Goal: Transaction & Acquisition: Purchase product/service

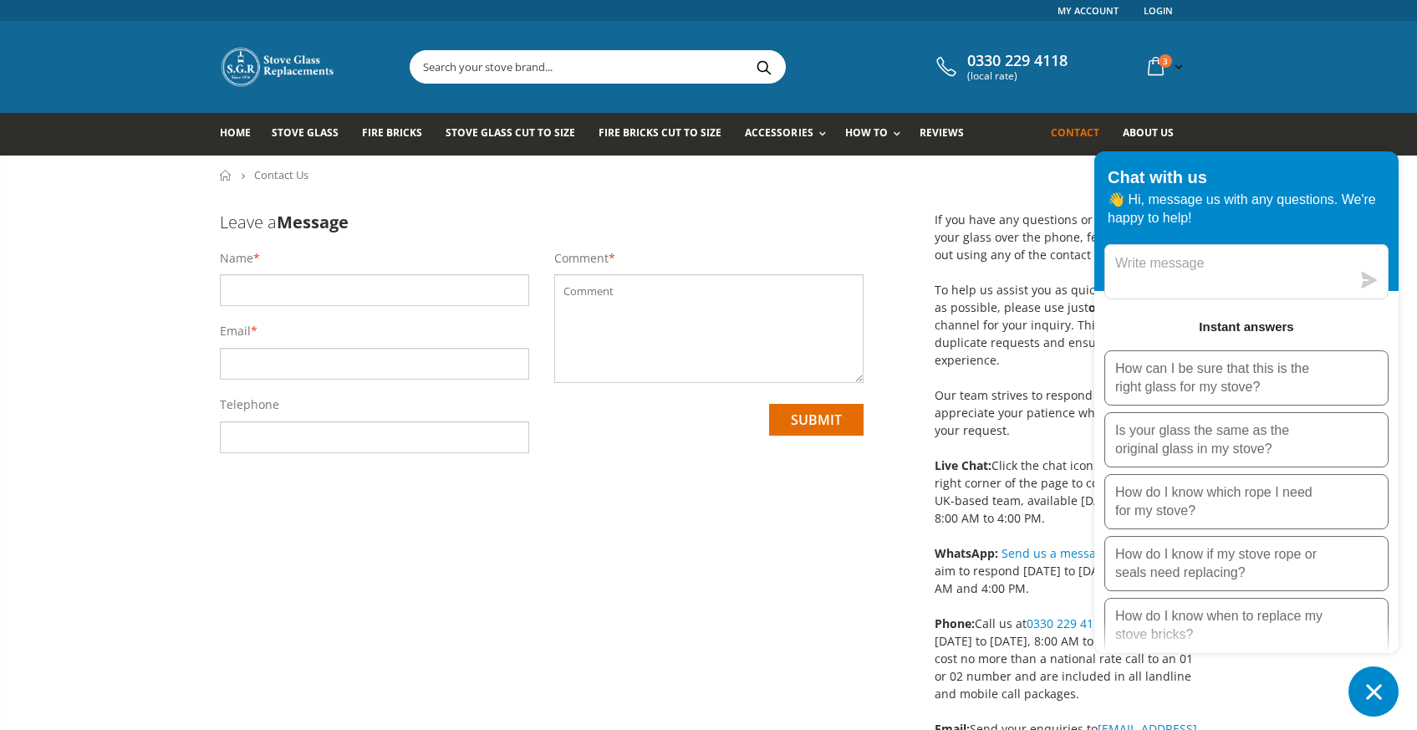
click at [1375, 689] on icon "Chat window" at bounding box center [1373, 691] width 15 height 15
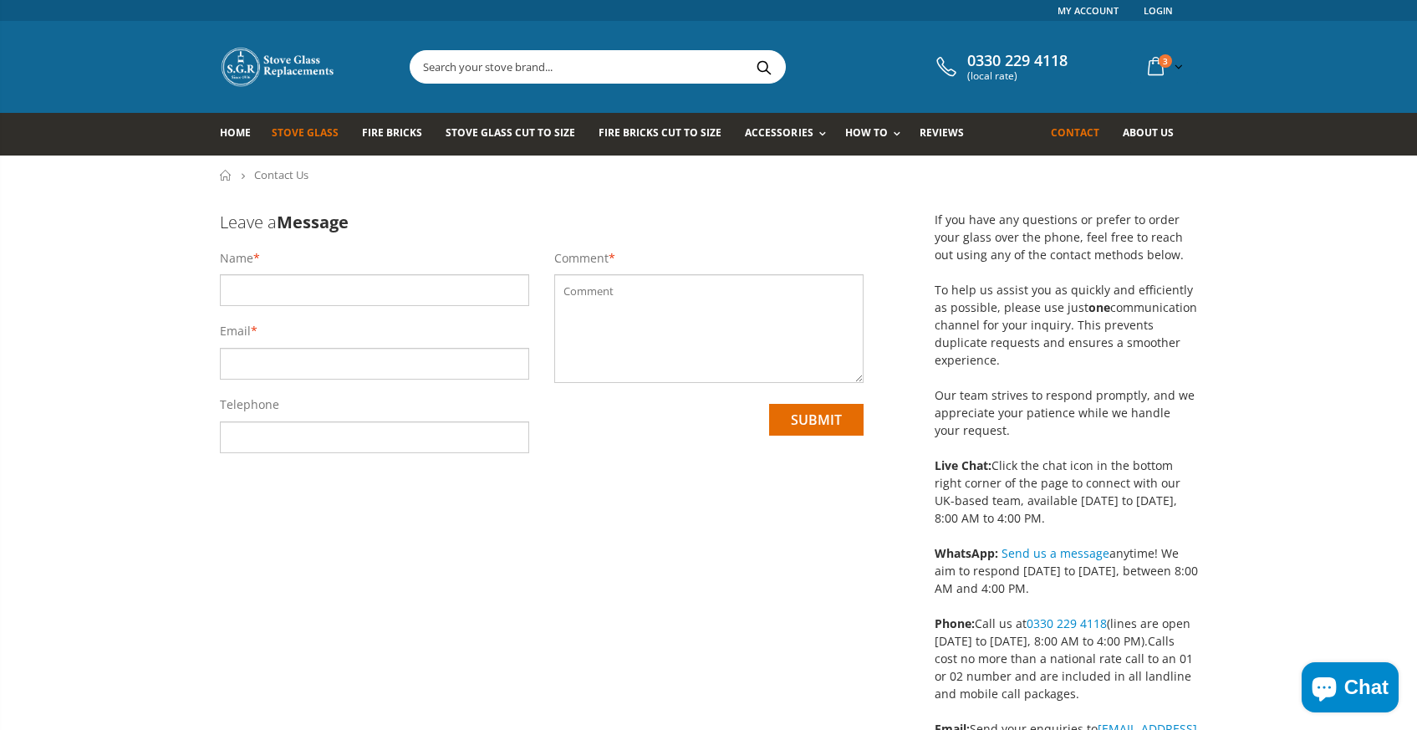
click at [303, 130] on span "Stove Glass" at bounding box center [305, 132] width 67 height 14
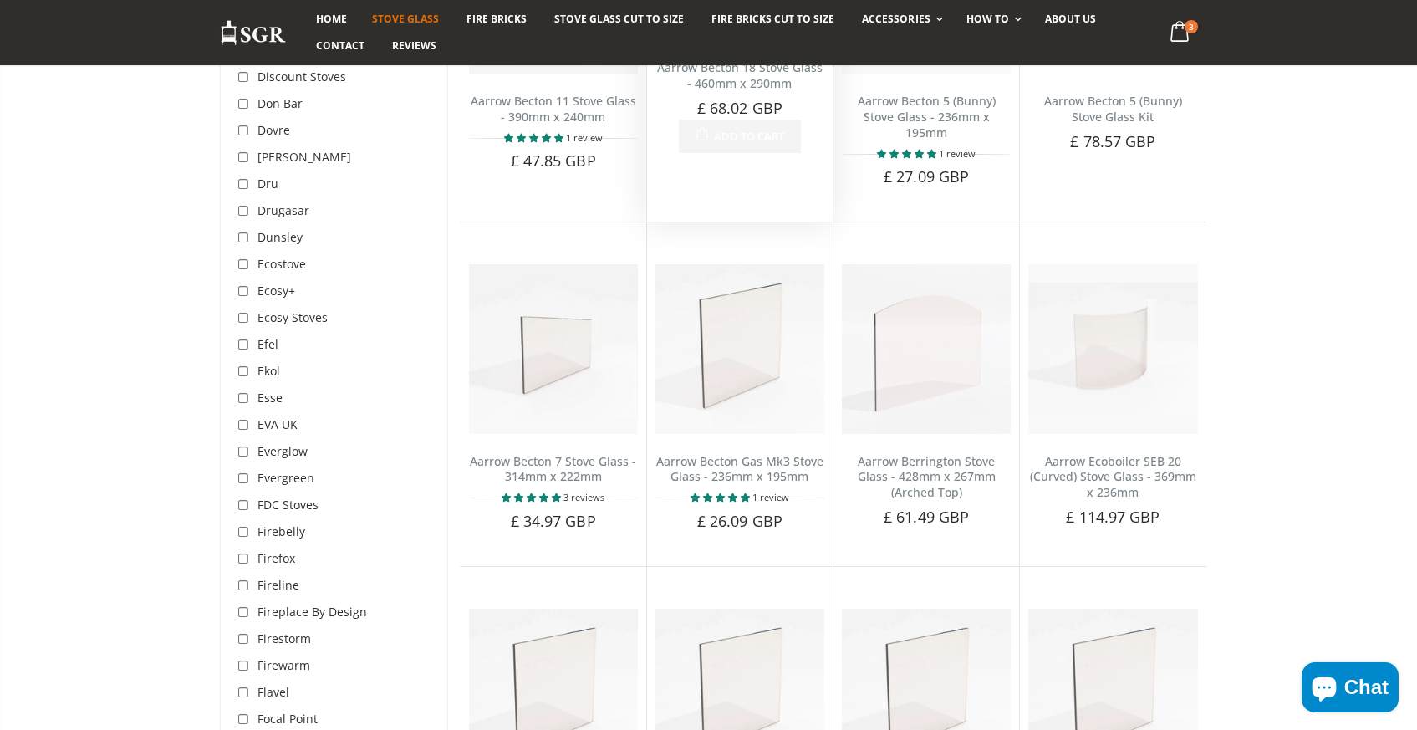
scroll to position [1889, 0]
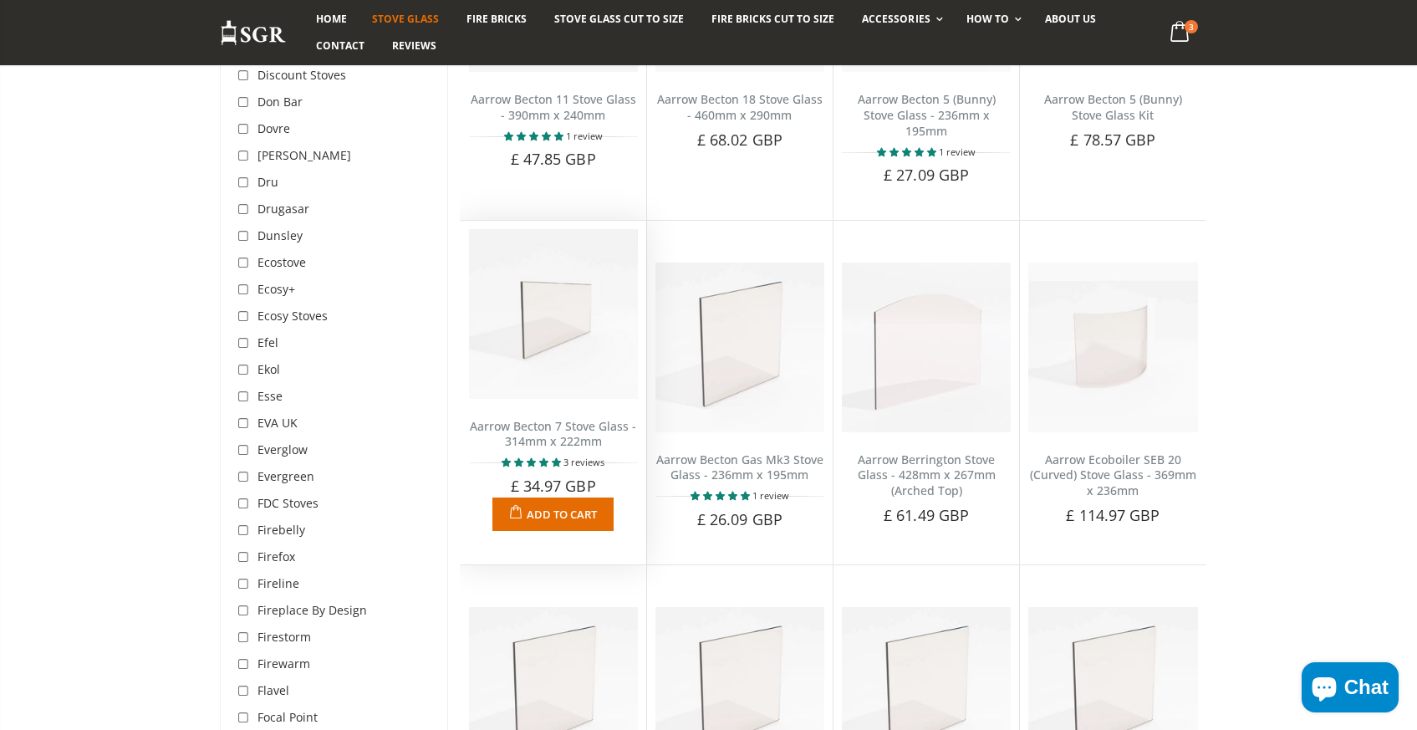
click at [575, 418] on link "Aarrow Becton 7 Stove Glass - 314mm x 222mm" at bounding box center [553, 434] width 166 height 32
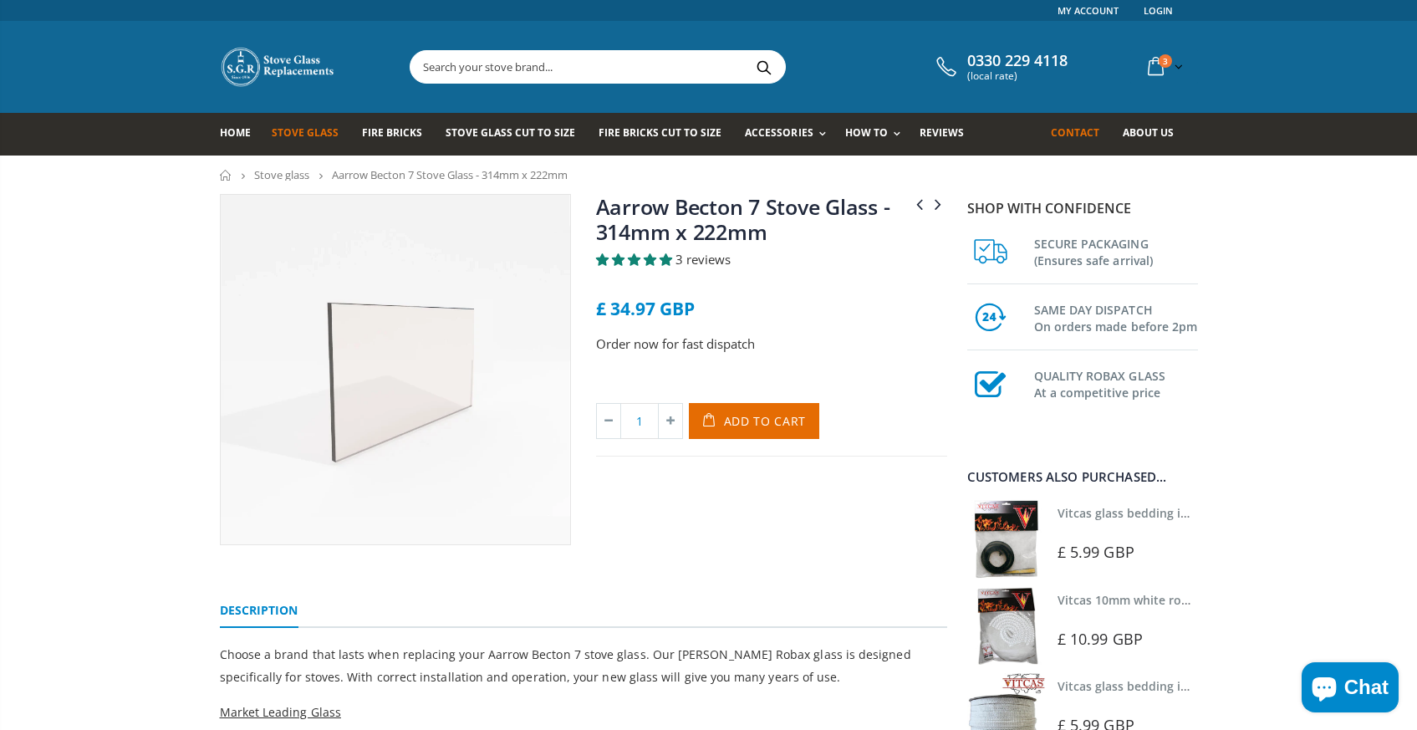
click at [1067, 136] on span "Contact" at bounding box center [1075, 132] width 48 height 14
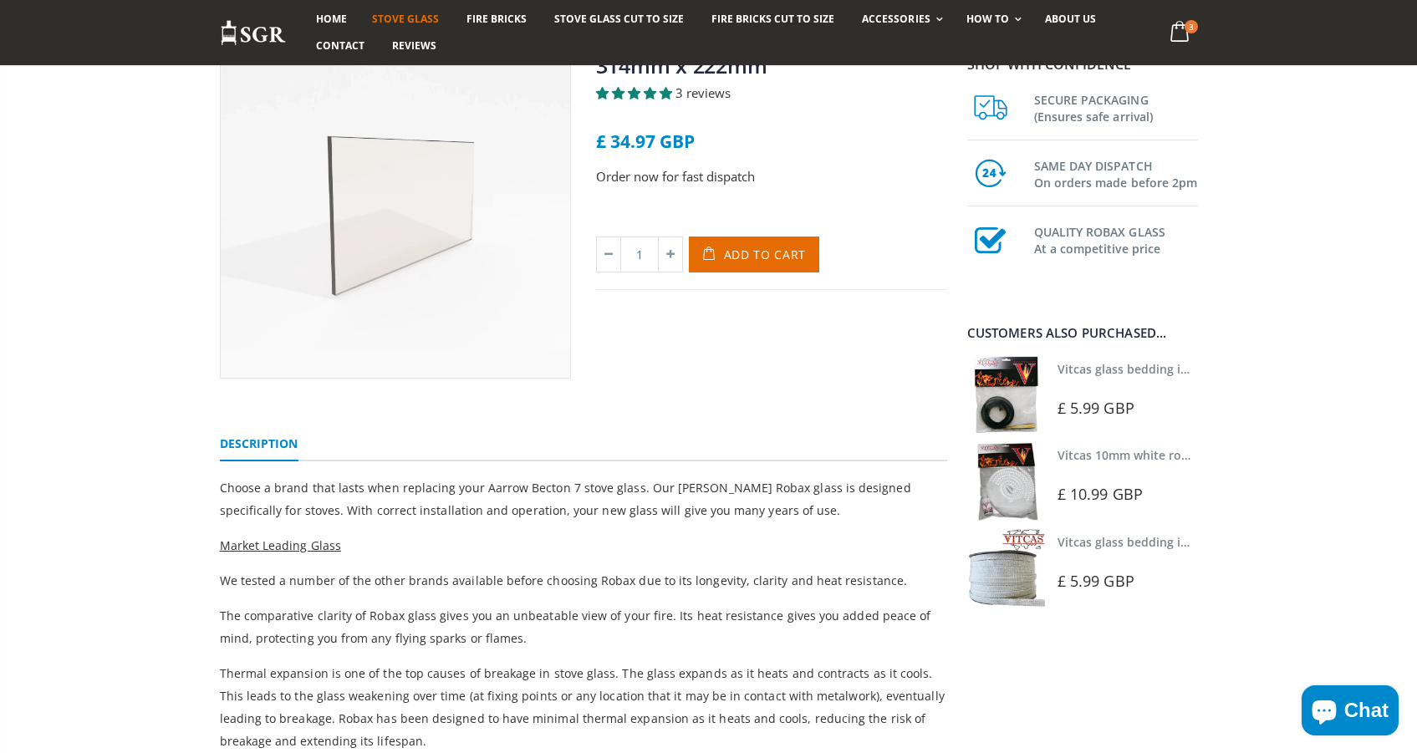
scroll to position [175, 0]
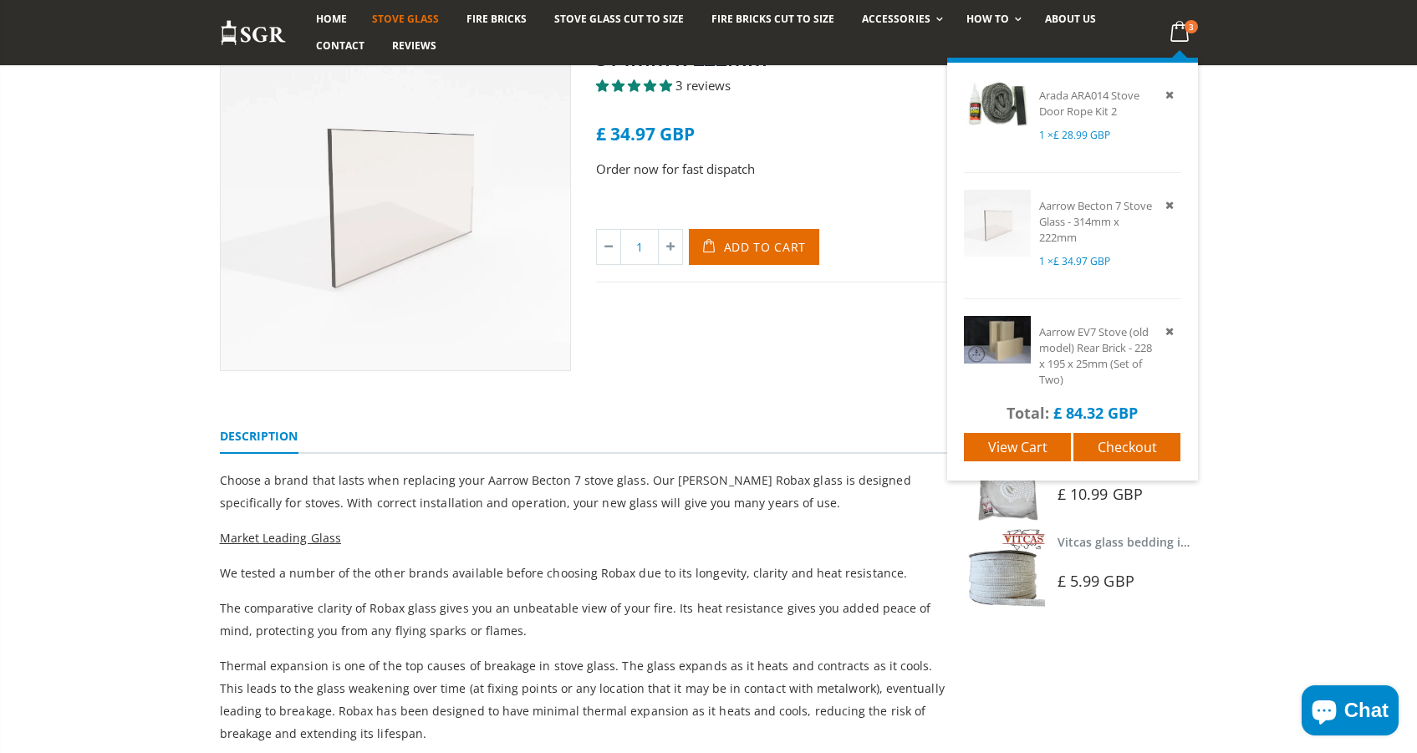
click at [1177, 31] on icon at bounding box center [1179, 32] width 33 height 30
click at [1016, 454] on span "View cart" at bounding box center [1017, 447] width 59 height 18
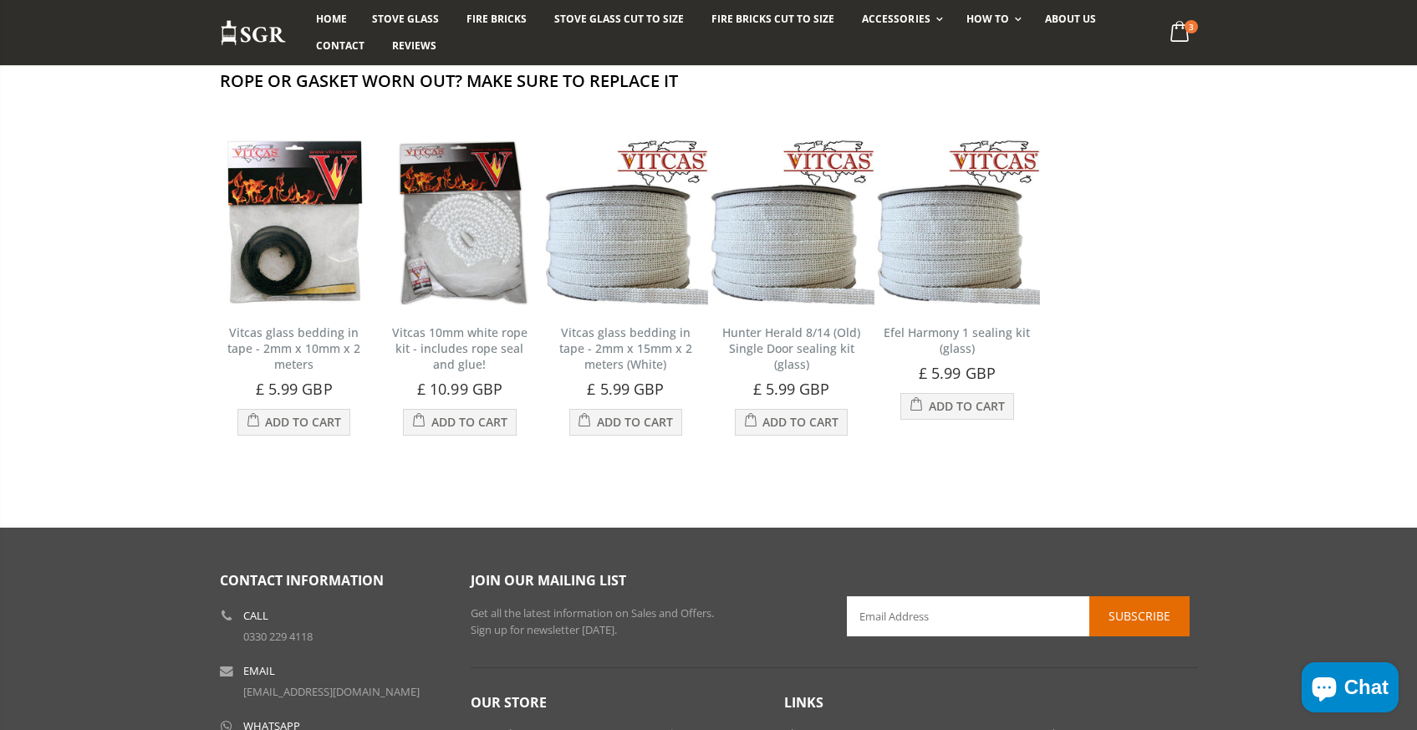
scroll to position [710, 0]
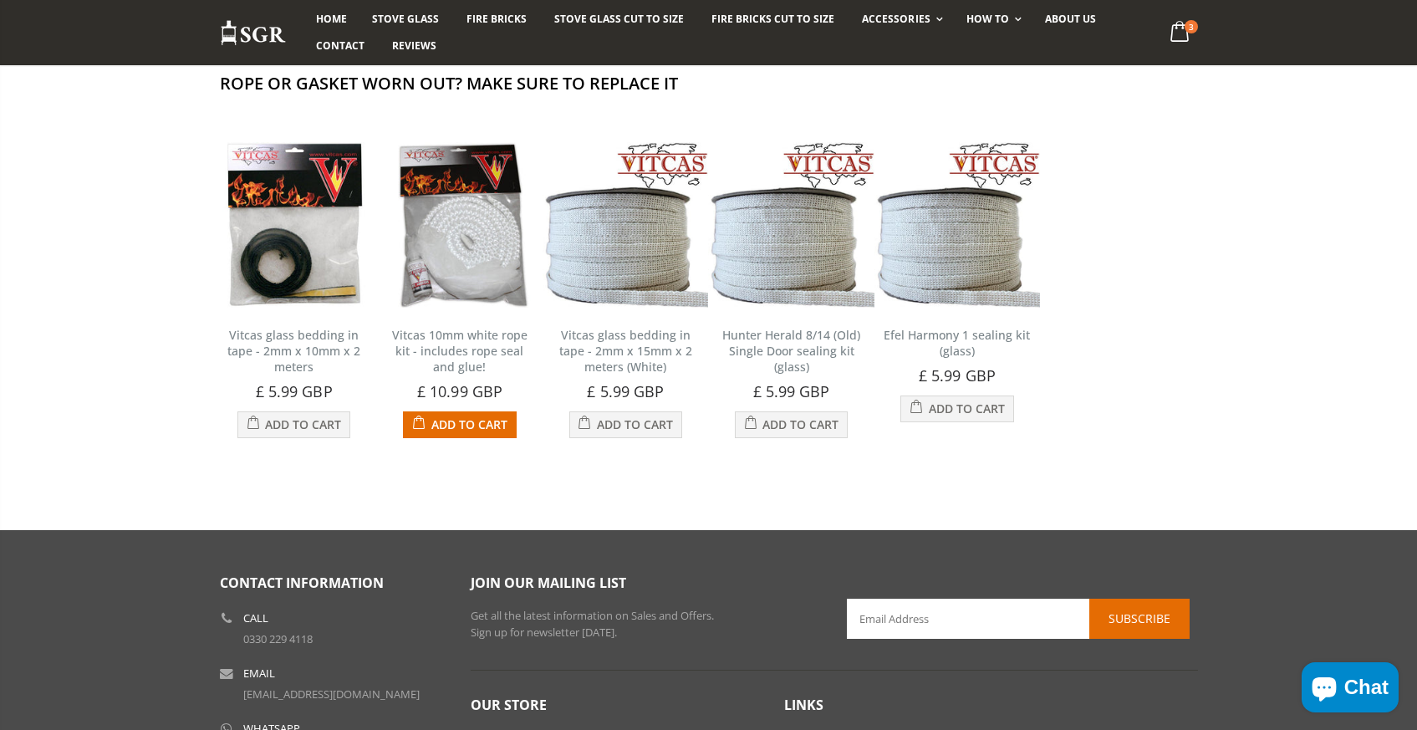
click at [444, 289] on img at bounding box center [459, 224] width 165 height 165
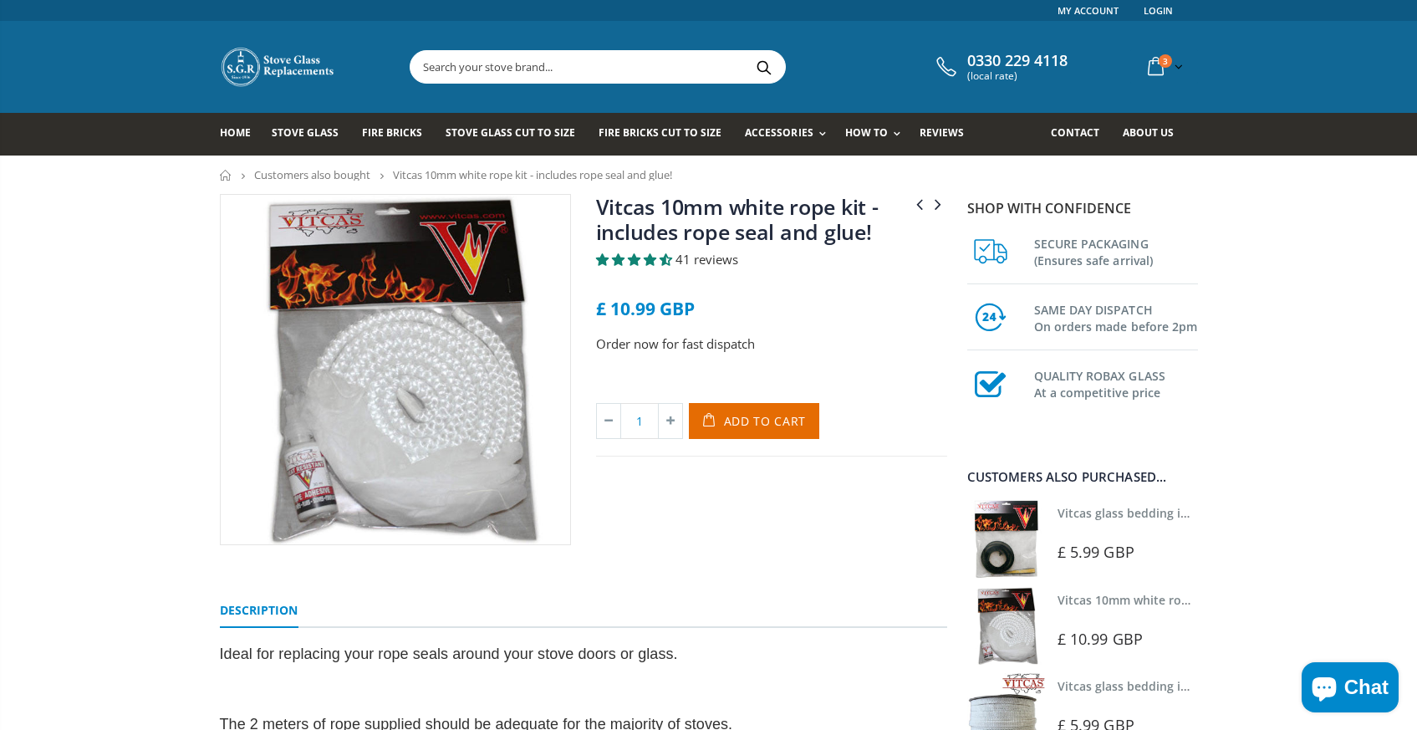
click at [444, 289] on img at bounding box center [395, 369] width 349 height 349
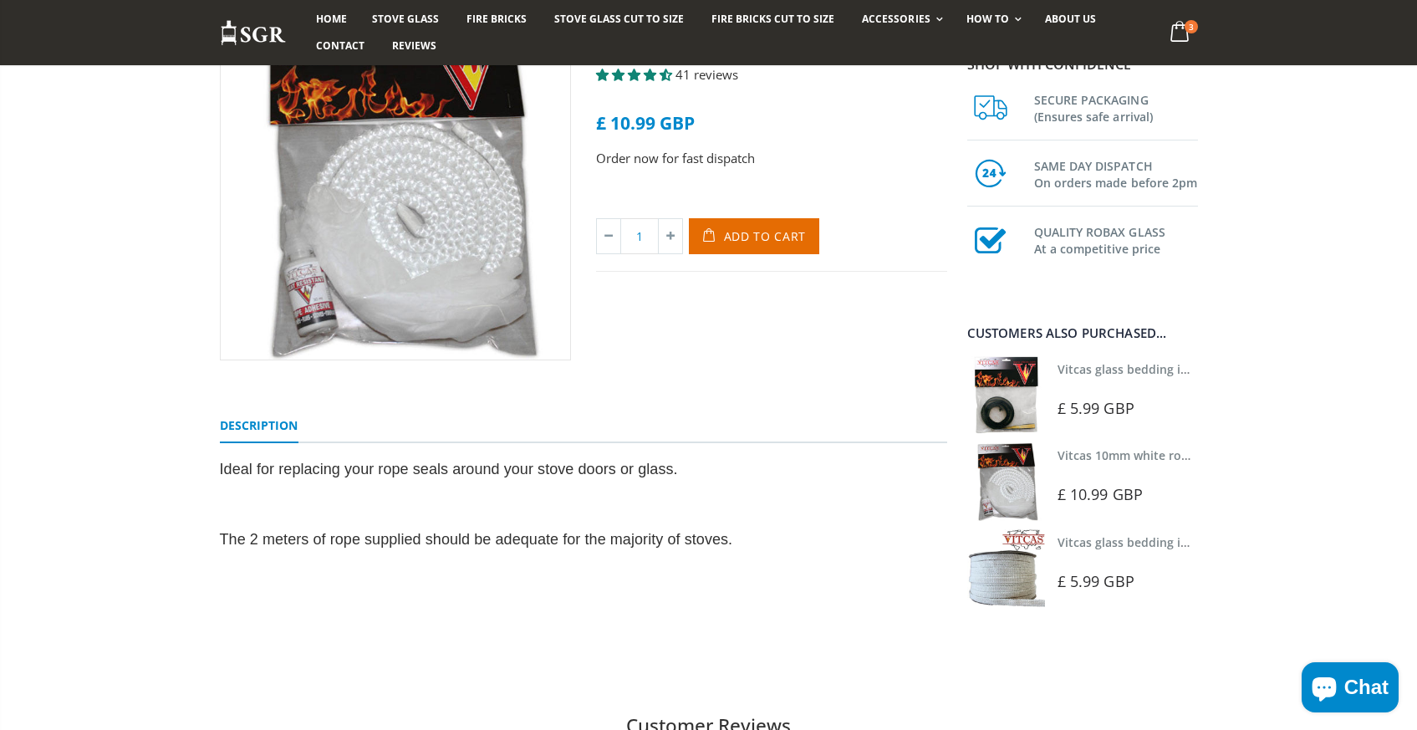
scroll to position [185, 0]
click at [1002, 400] on img at bounding box center [1006, 395] width 78 height 78
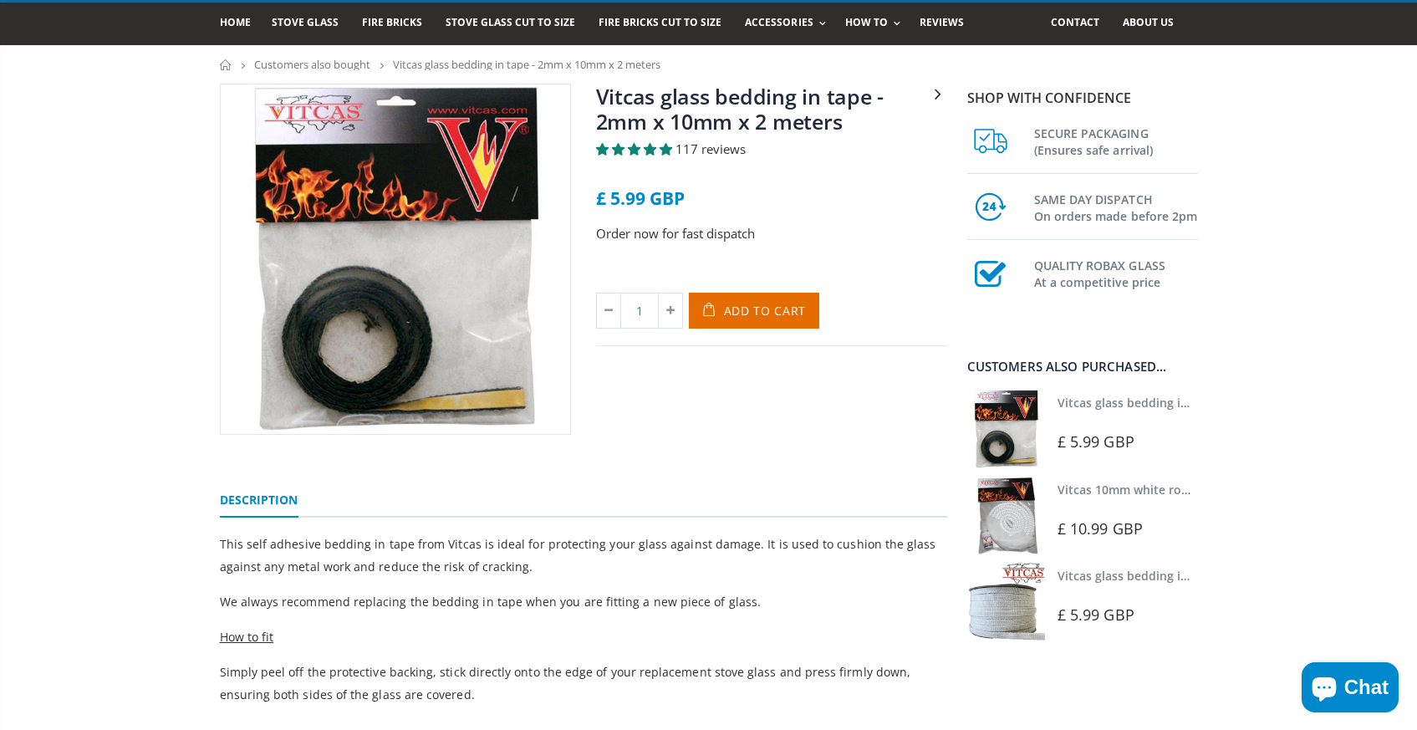
scroll to position [110, 0]
click at [1026, 522] on img at bounding box center [1006, 515] width 78 height 78
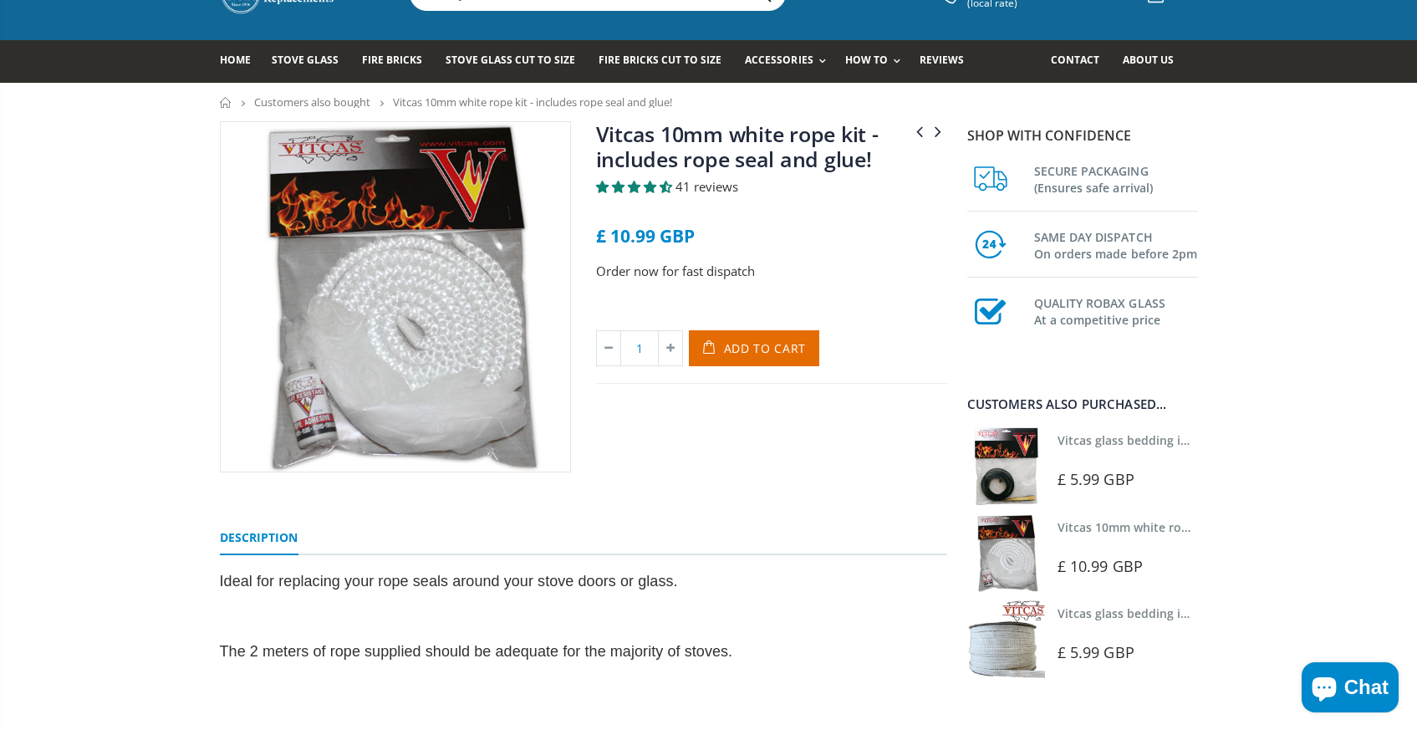
scroll to position [75, 0]
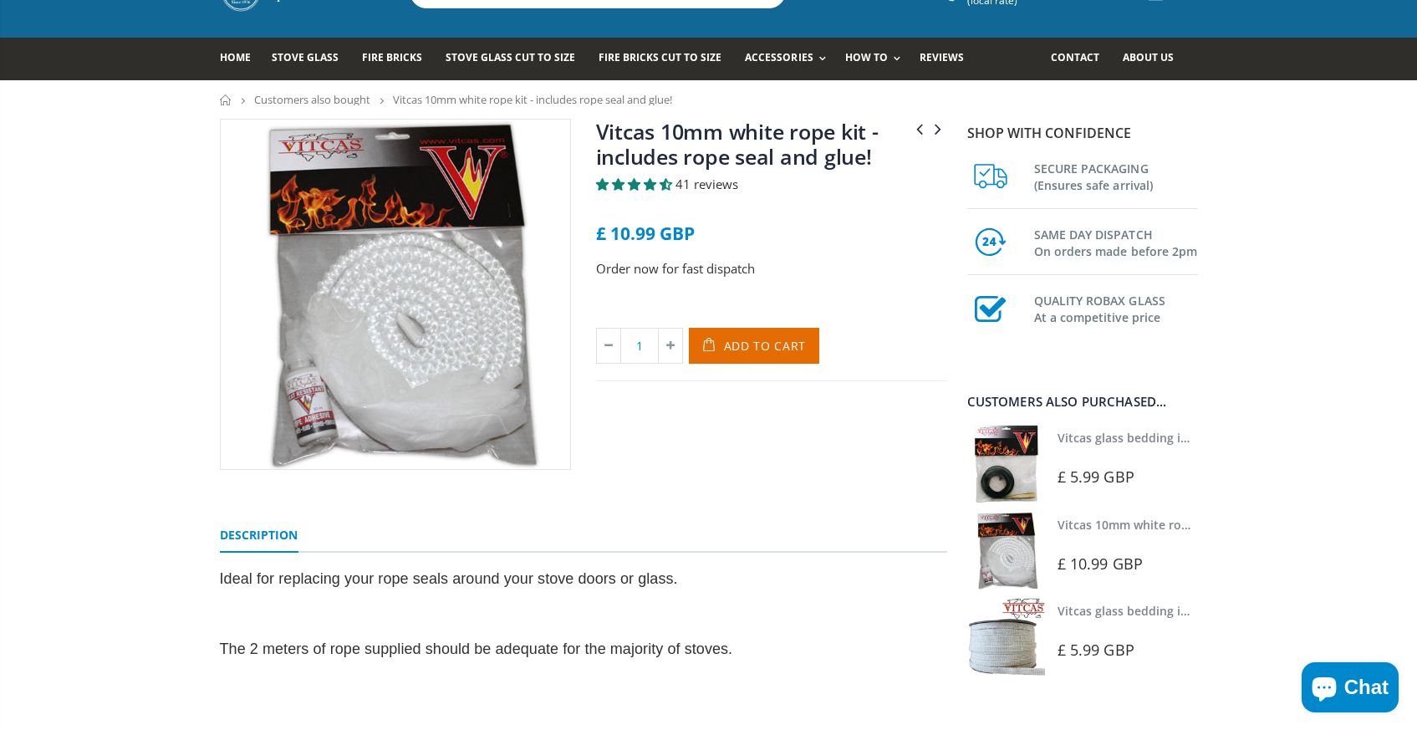
click at [1097, 471] on span "£ 5.99 GBP" at bounding box center [1095, 476] width 77 height 20
click at [1092, 440] on link "Vitcas glass bedding in tape - 2mm x 10mm x 2 meters" at bounding box center [1213, 438] width 312 height 16
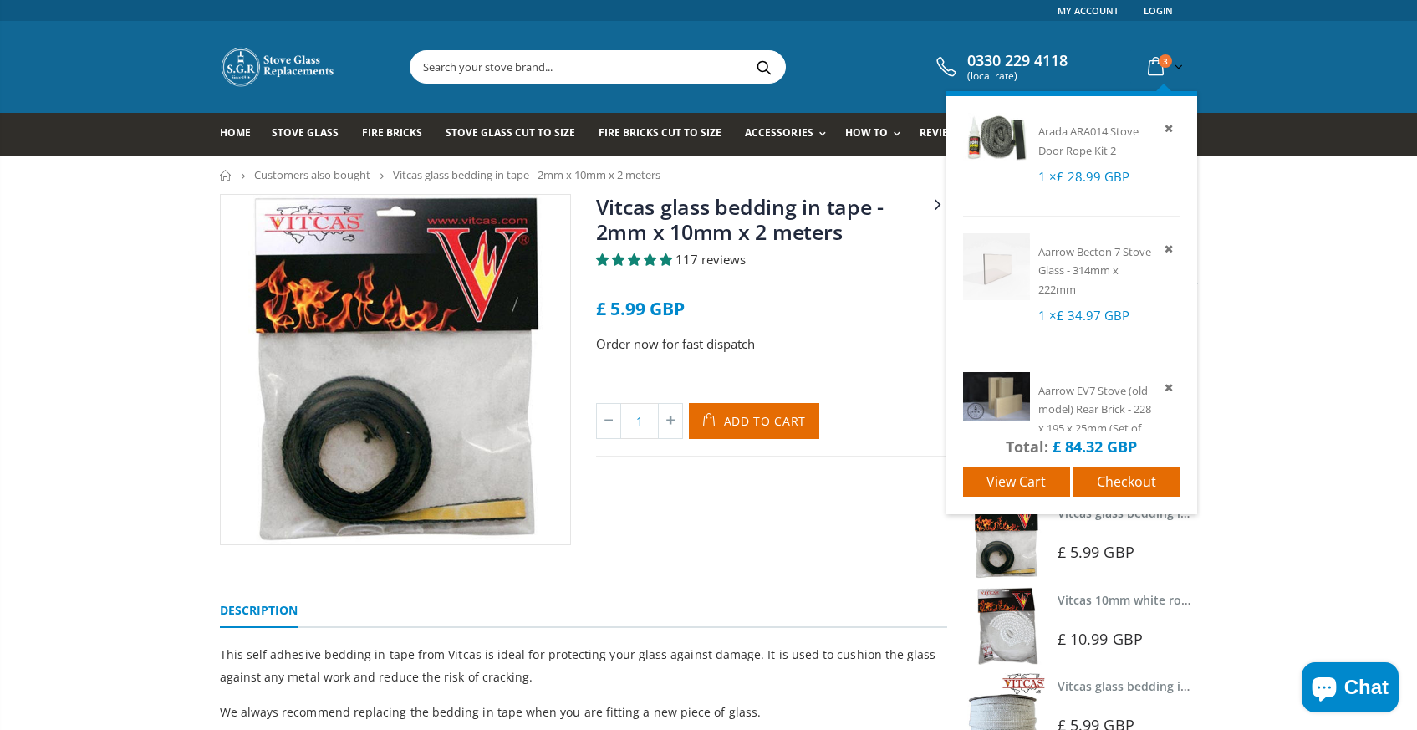
click at [1099, 140] on p "Arada ARA014 Stove Door Rope Kit 2" at bounding box center [1109, 140] width 142 height 38
click at [1082, 125] on span "Arada ARA014 Stove Door Rope Kit 2" at bounding box center [1088, 141] width 100 height 34
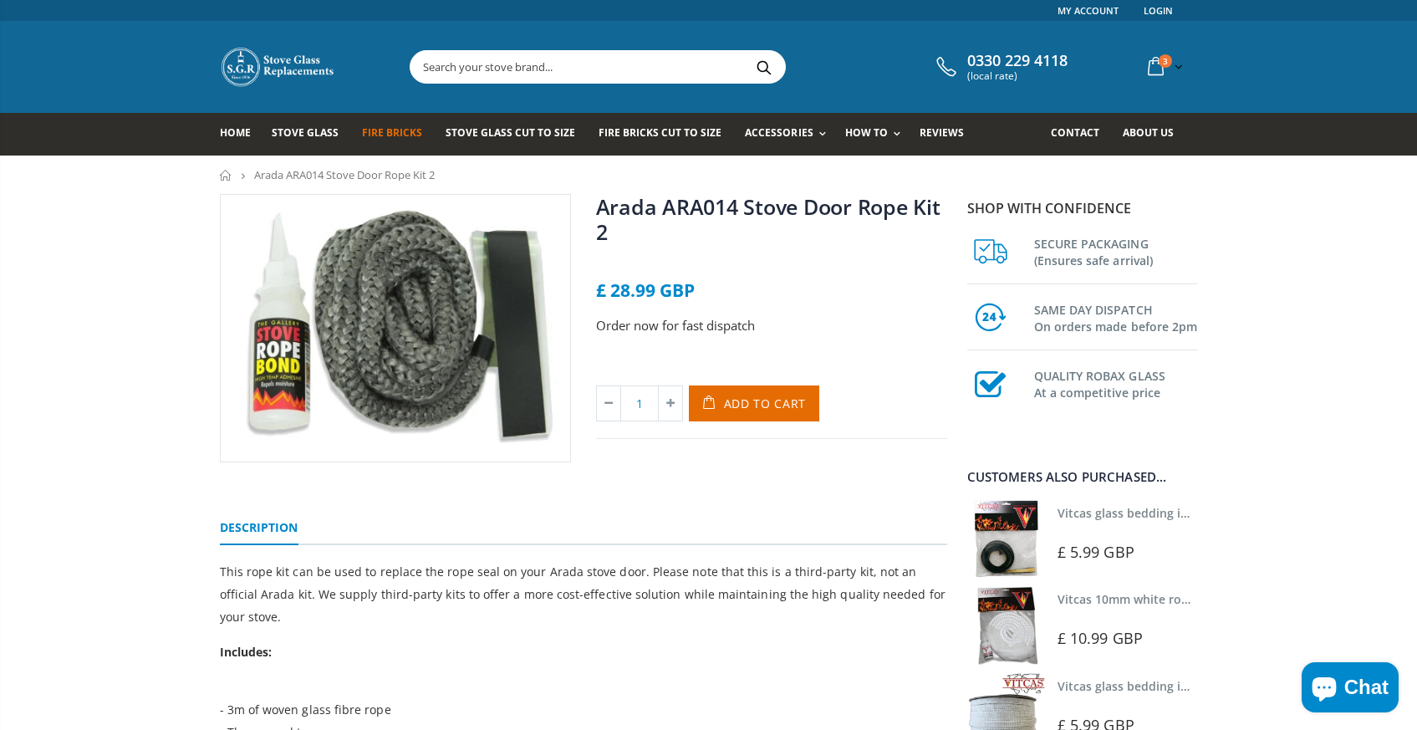
click at [390, 135] on span "Fire Bricks" at bounding box center [392, 132] width 60 height 14
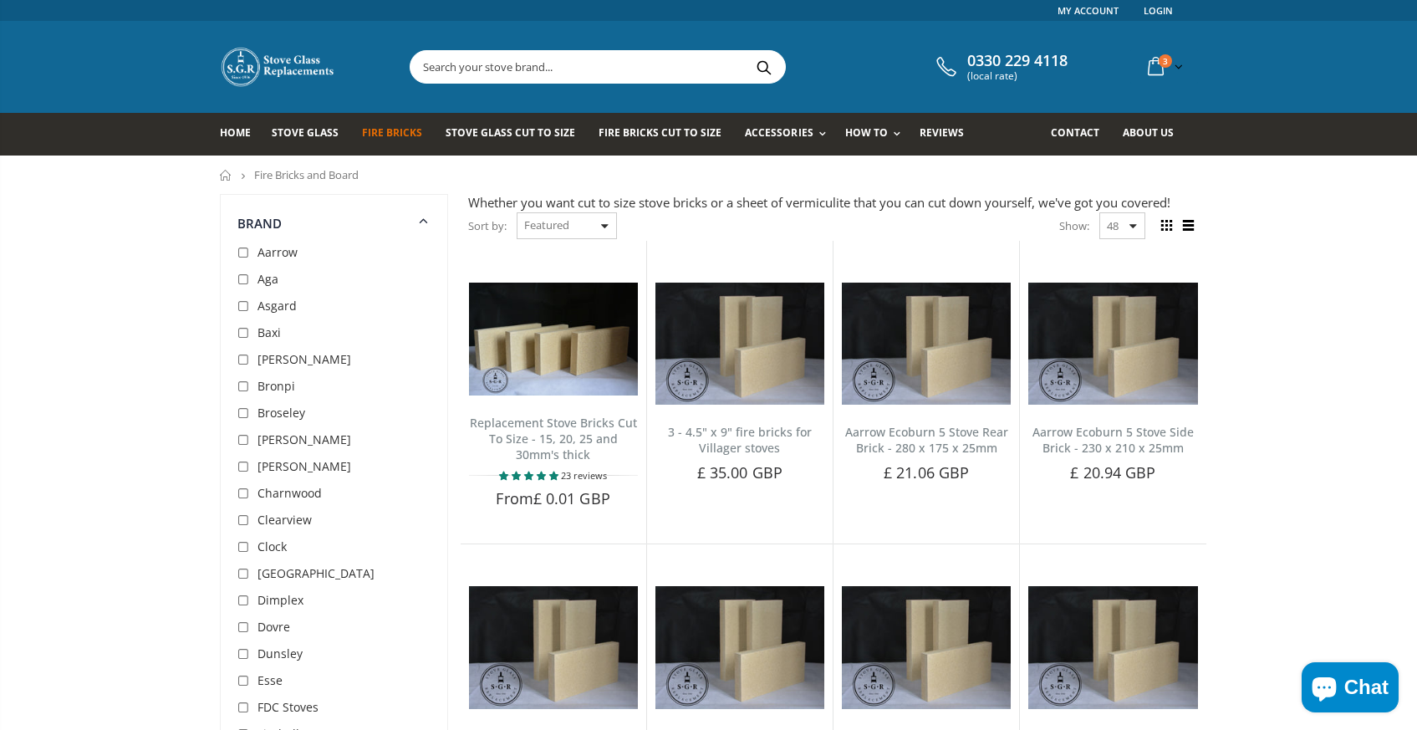
click at [443, 68] on input "text" at bounding box center [691, 67] width 562 height 32
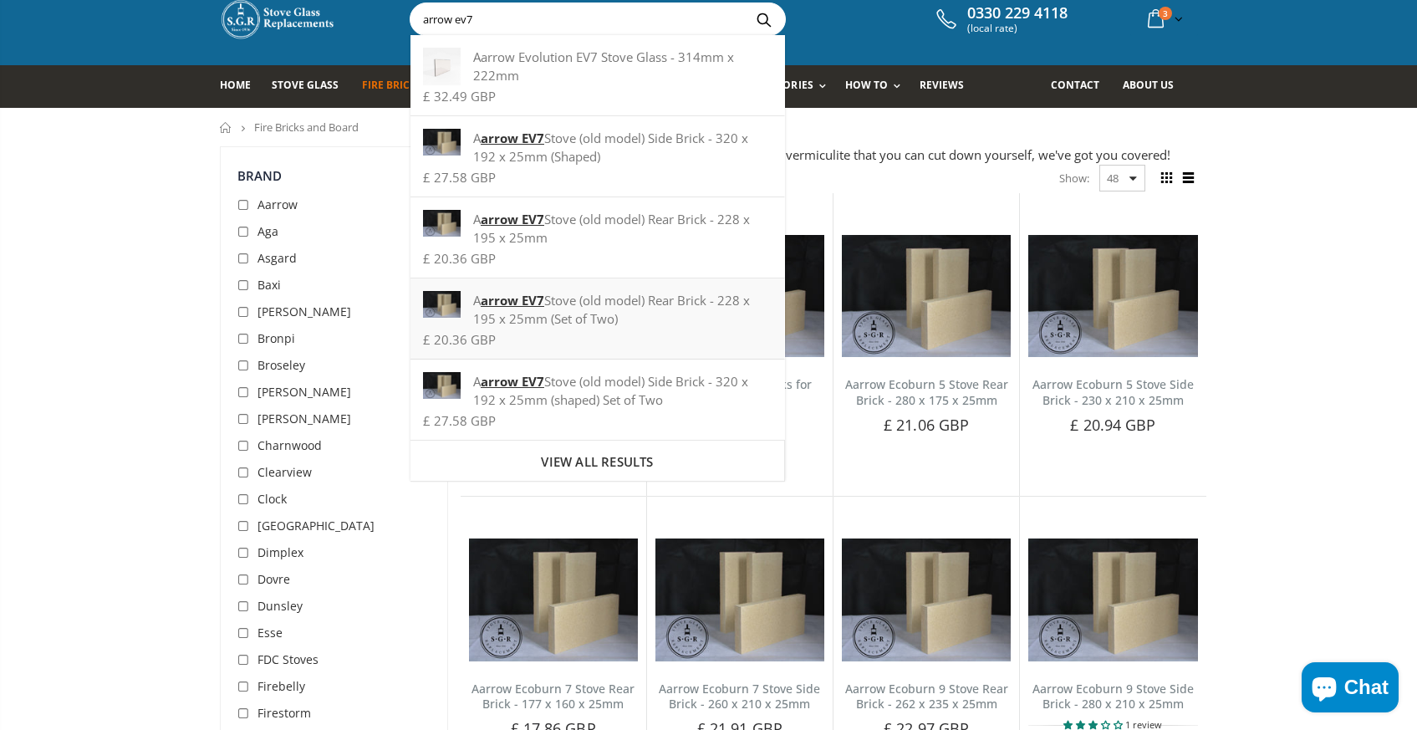
scroll to position [49, 0]
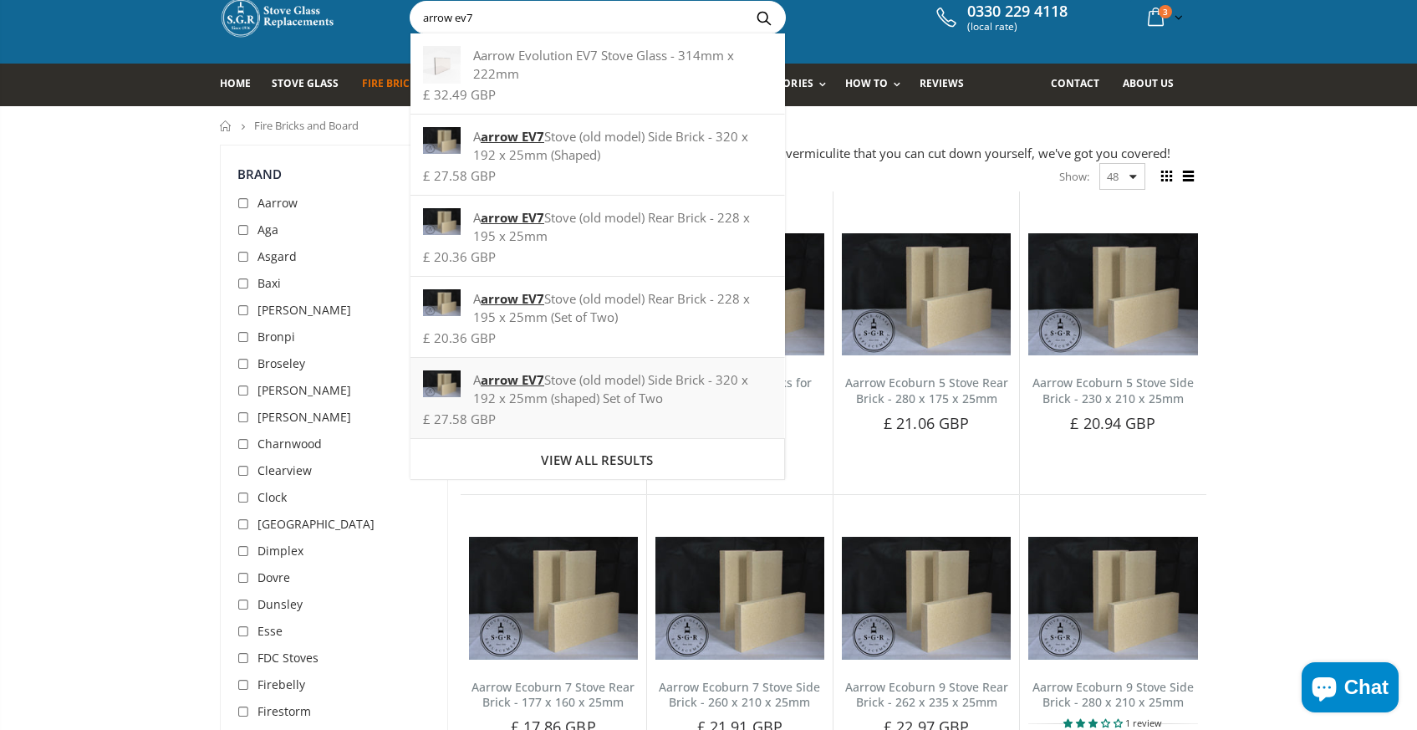
type input "arrow ev7"
click at [599, 380] on div "A arrow EV7 Stove (old model) Side Brick - 320 x 192 x 25mm (shaped) Set of Two" at bounding box center [597, 388] width 349 height 37
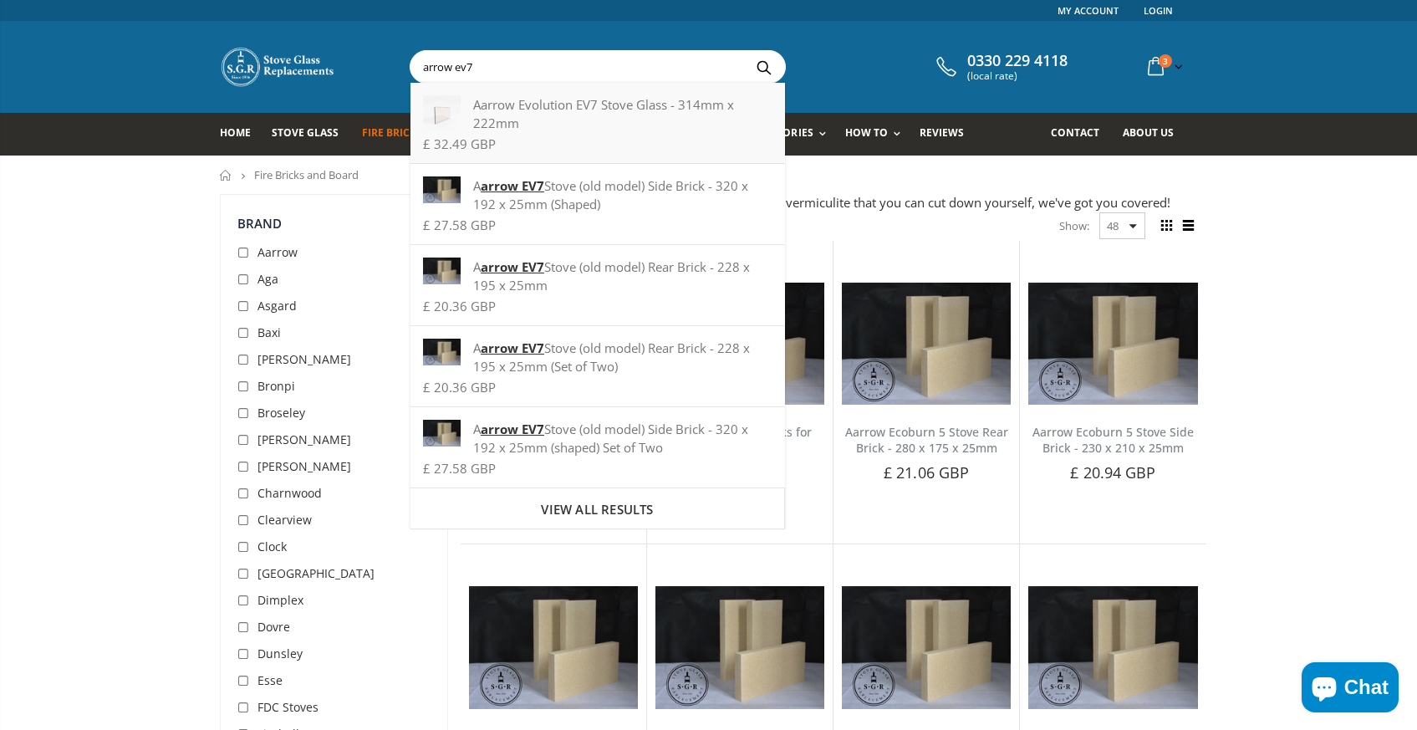
scroll to position [0, 0]
click at [563, 113] on div "Aarrow Evolution EV7 Stove Glass - 314mm x 222mm" at bounding box center [597, 113] width 349 height 37
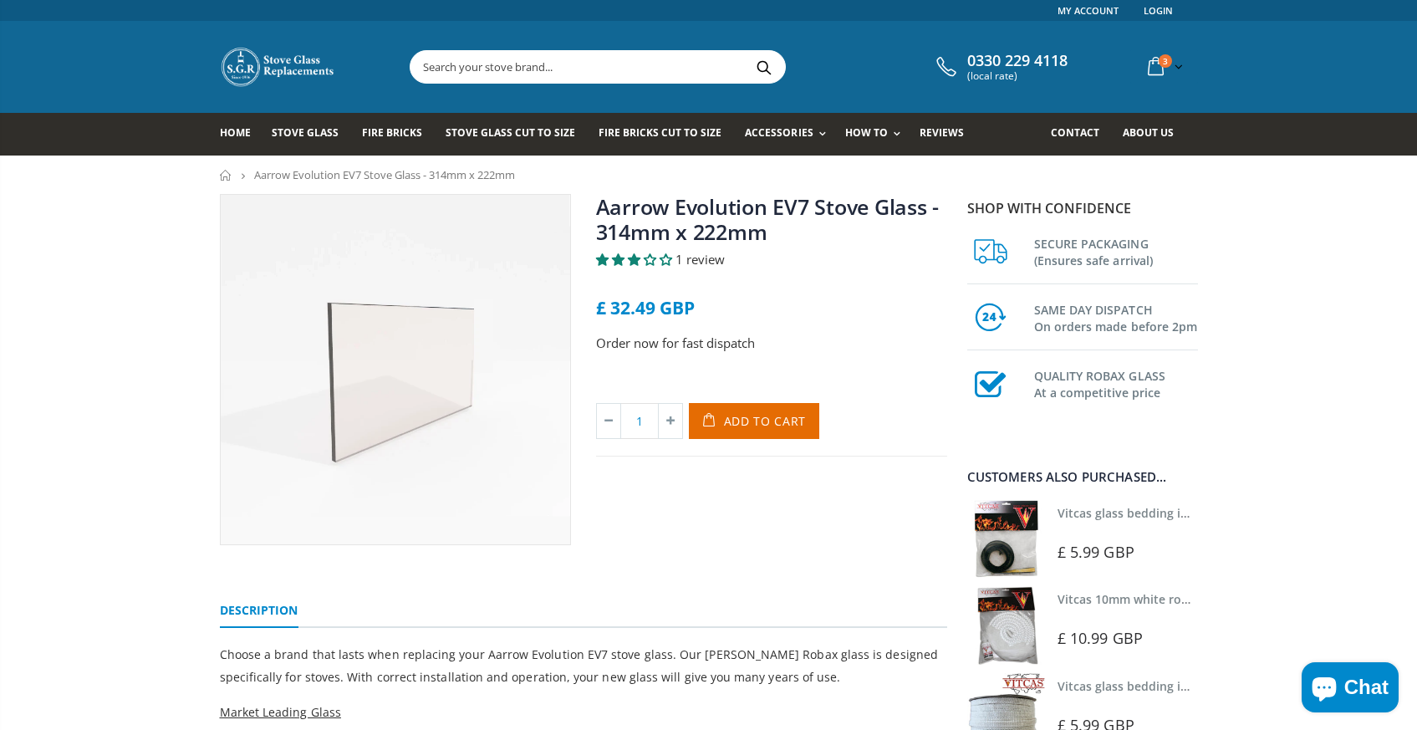
drag, startPoint x: 679, startPoint y: 473, endPoint x: 680, endPoint y: 486, distance: 12.6
click at [679, 485] on div "Aarrow Evolution EV7 Stove Glass - 314mm x 222mm 1 review £ 32.49 GBP Order now…" at bounding box center [771, 369] width 376 height 351
click at [291, 134] on span "Stove Glass" at bounding box center [305, 132] width 67 height 14
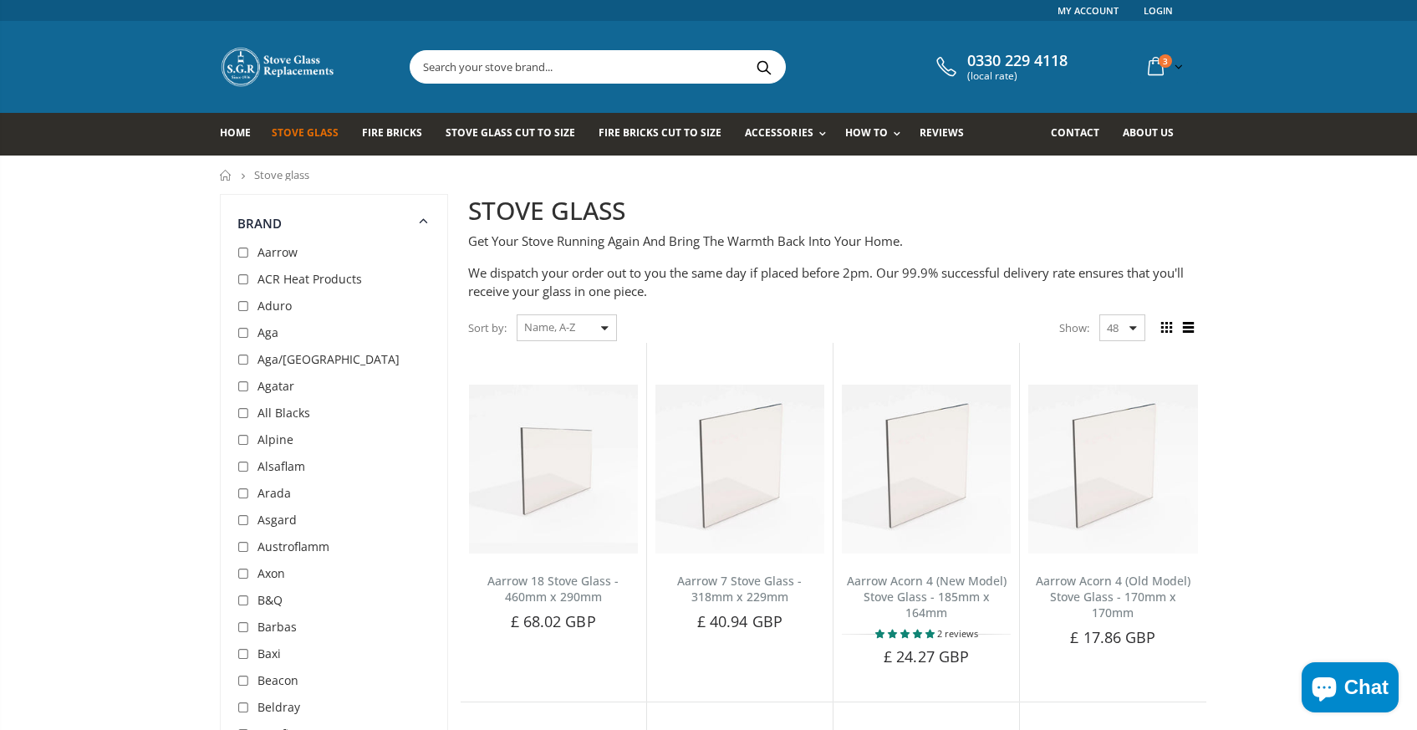
click at [242, 252] on input "checkbox" at bounding box center [245, 253] width 17 height 17
checkbox input "true"
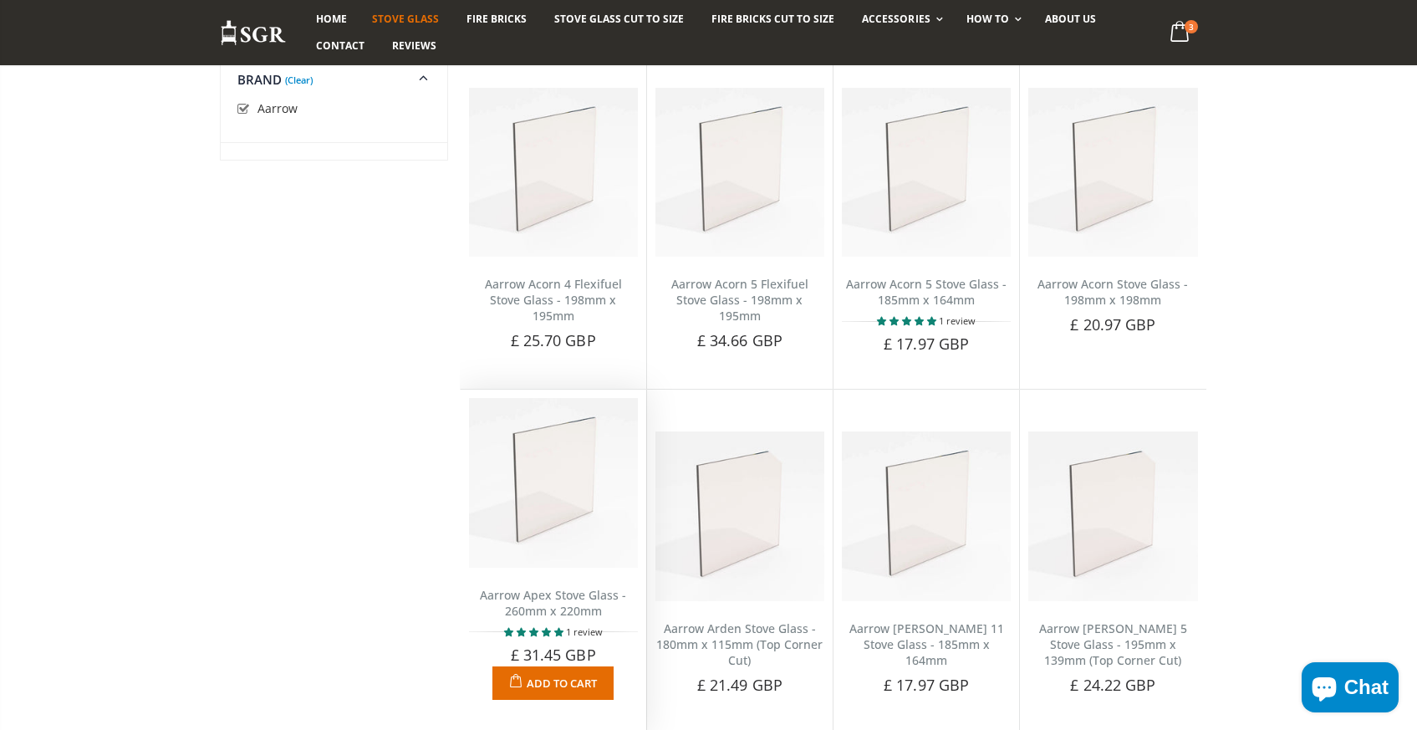
scroll to position [629, 0]
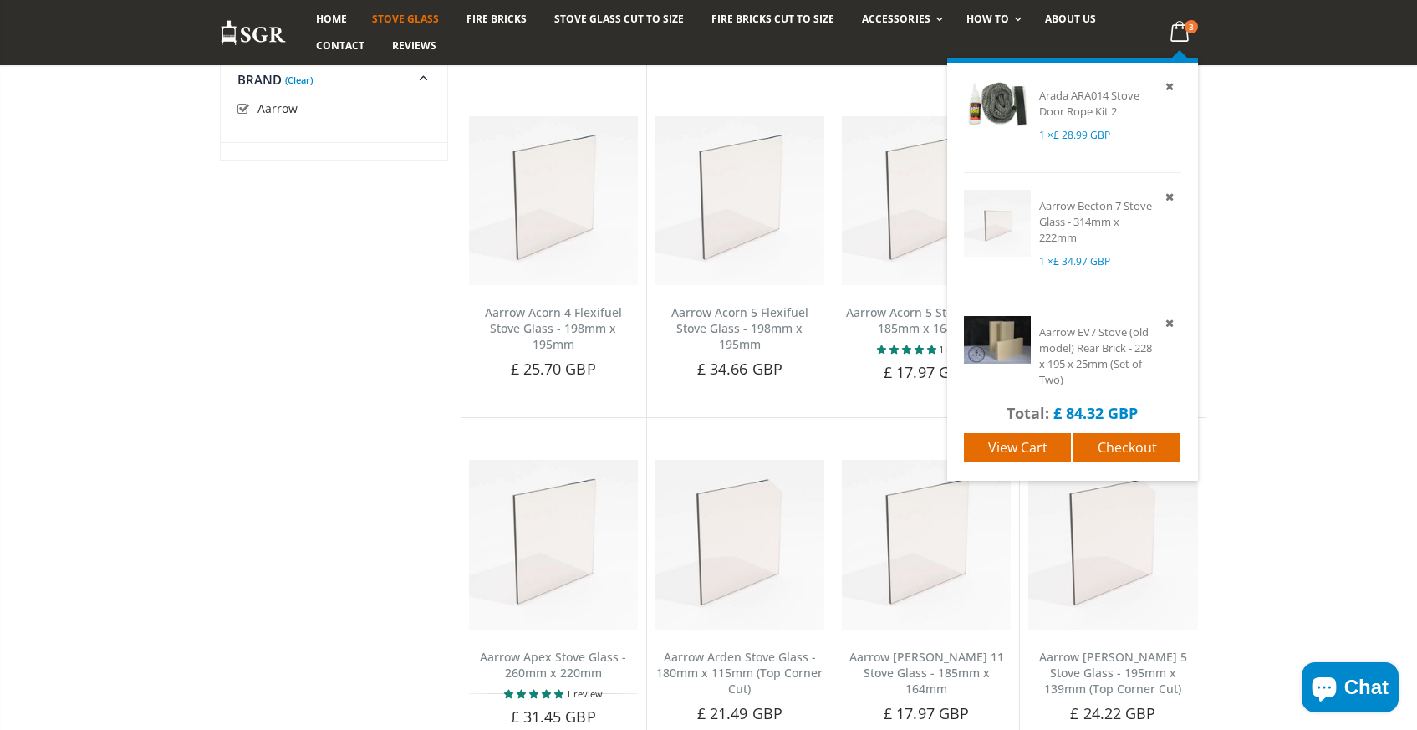
click at [1185, 24] on span "3" at bounding box center [1190, 26] width 13 height 13
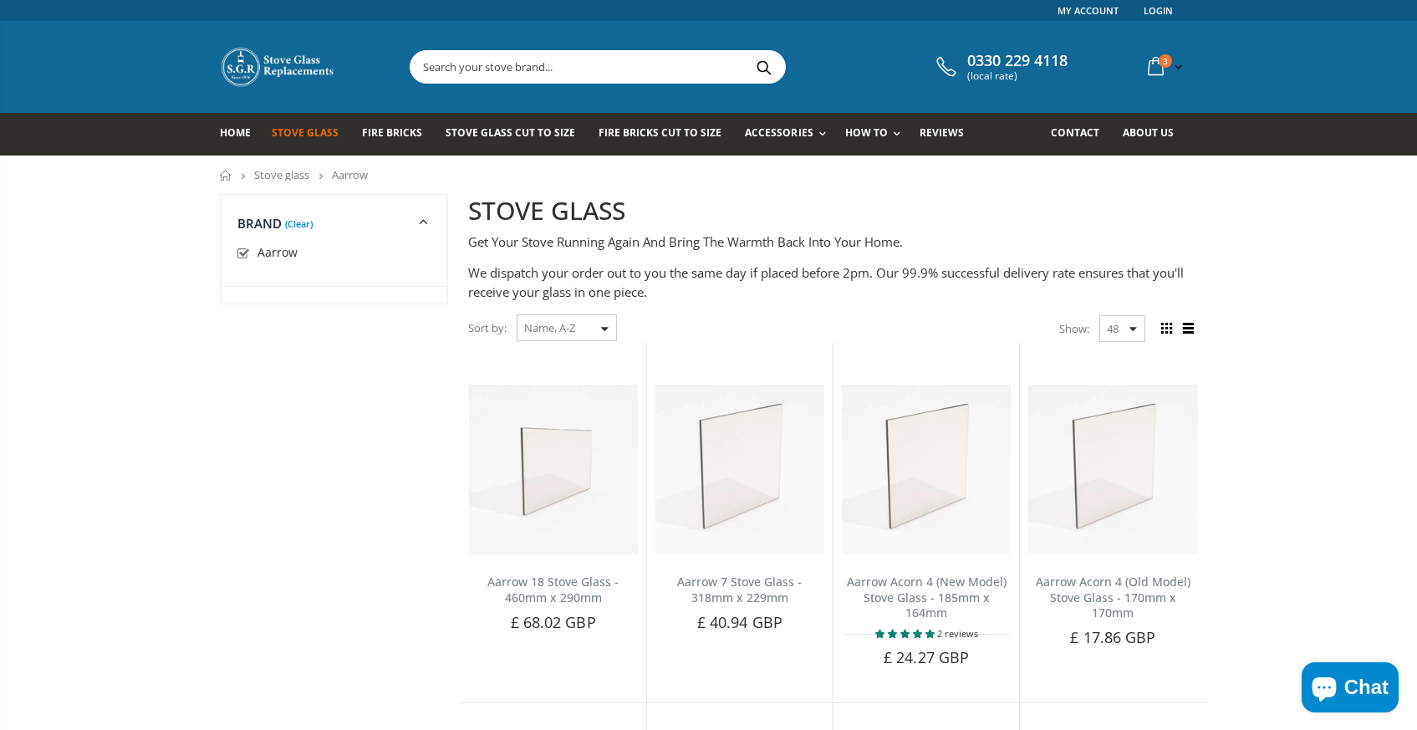
scroll to position [0, 0]
click at [302, 136] on span "Stove Glass" at bounding box center [305, 132] width 67 height 14
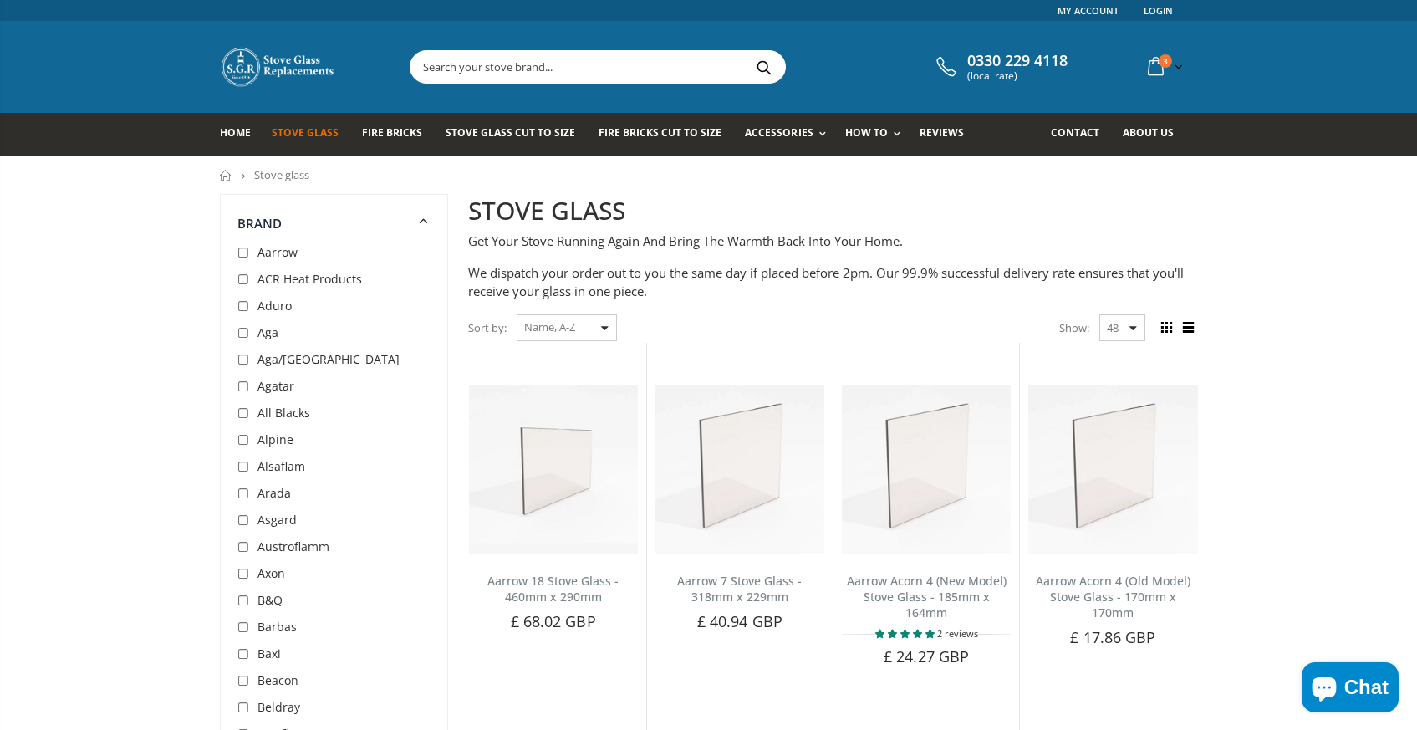
click at [386, 133] on span "Fire Bricks" at bounding box center [392, 132] width 60 height 14
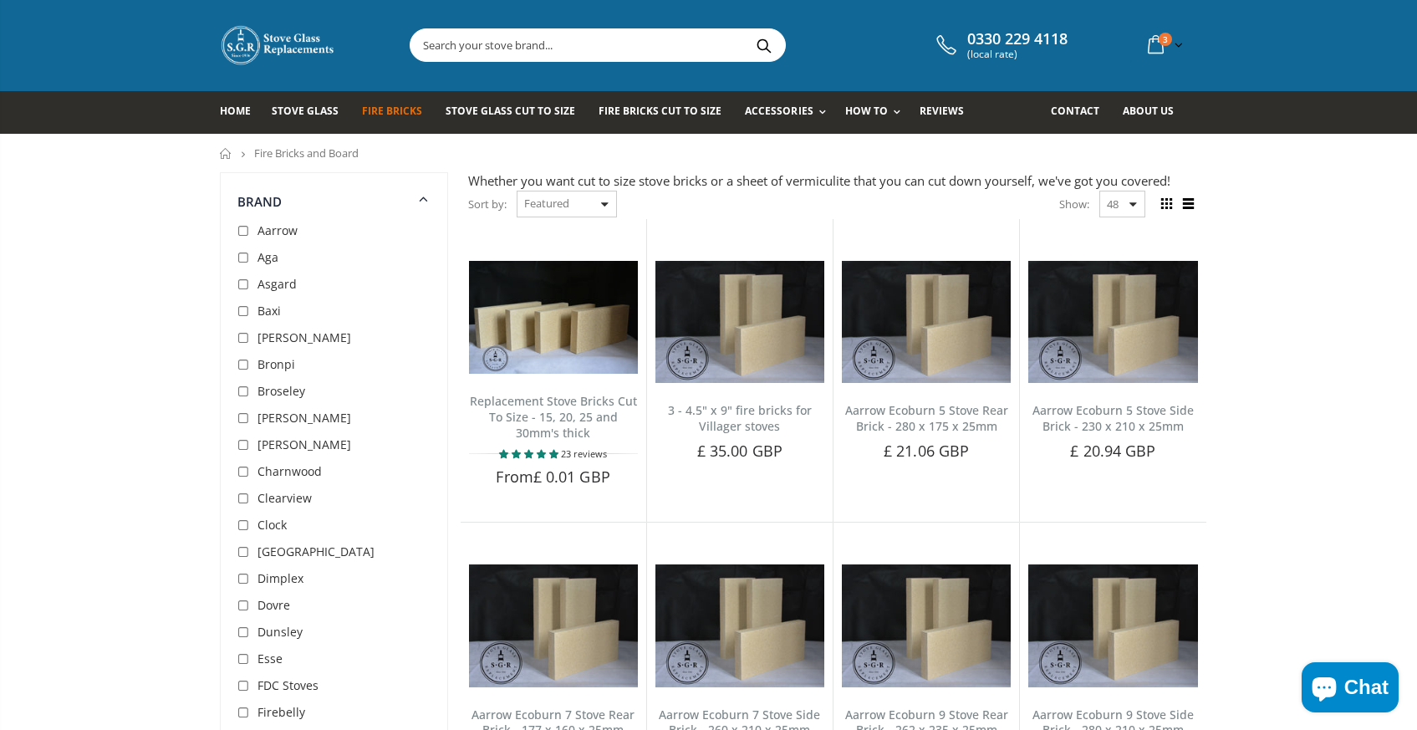
scroll to position [23, 0]
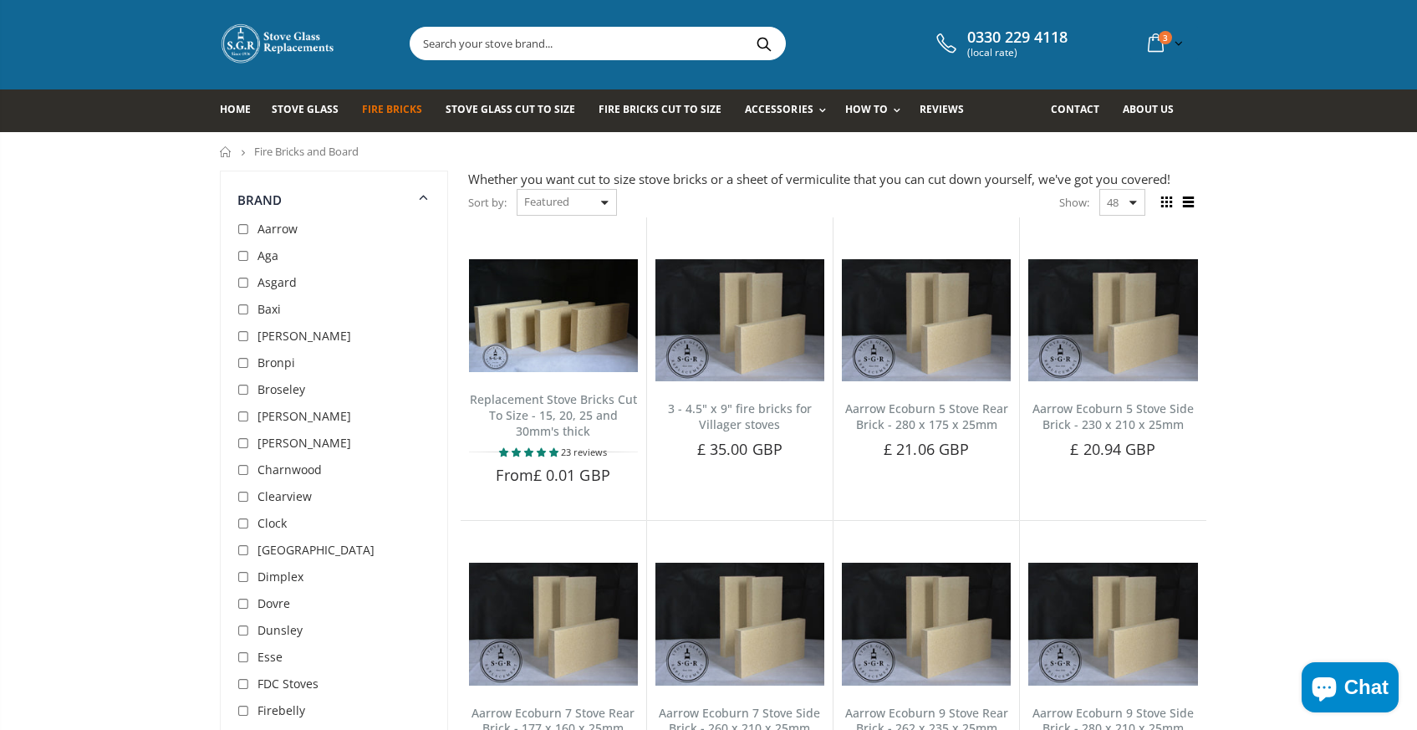
click at [244, 228] on input "checkbox" at bounding box center [245, 230] width 17 height 17
checkbox input "true"
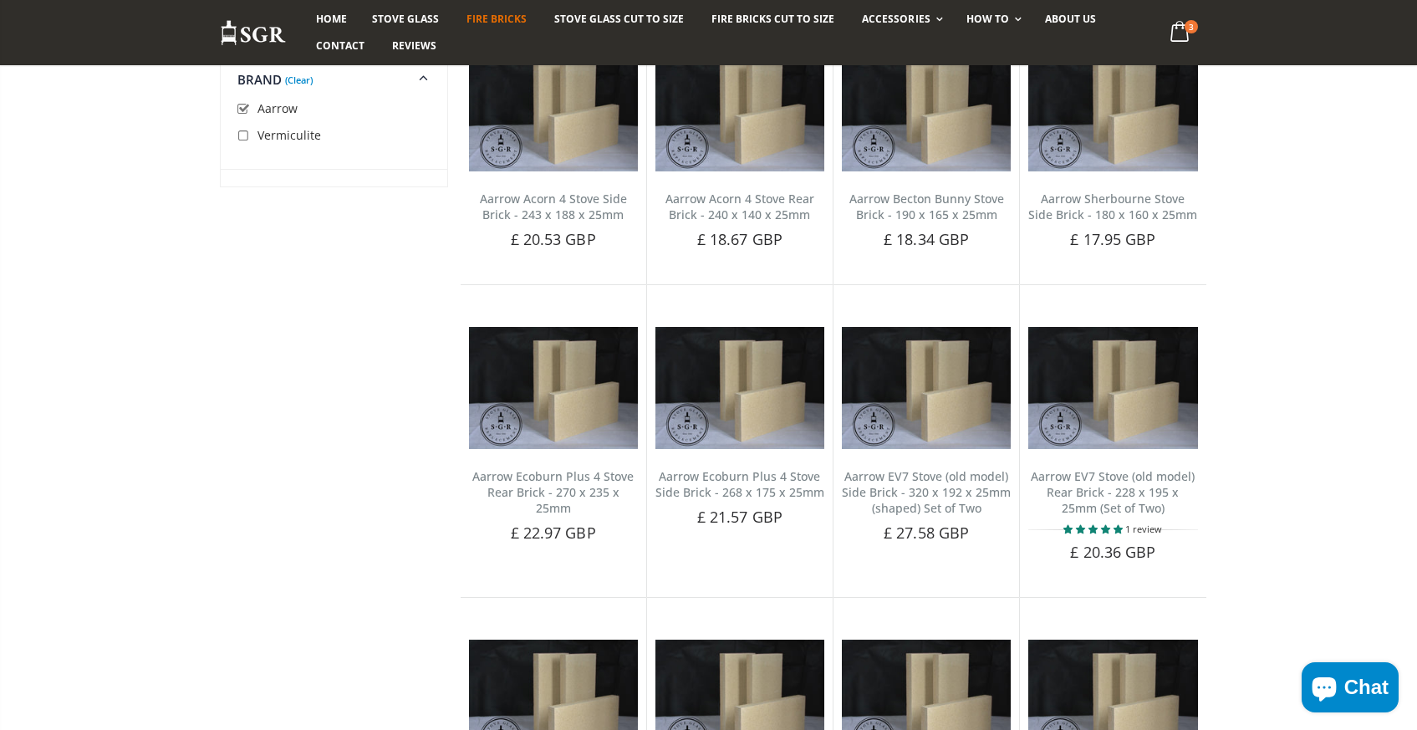
scroll to position [812, 0]
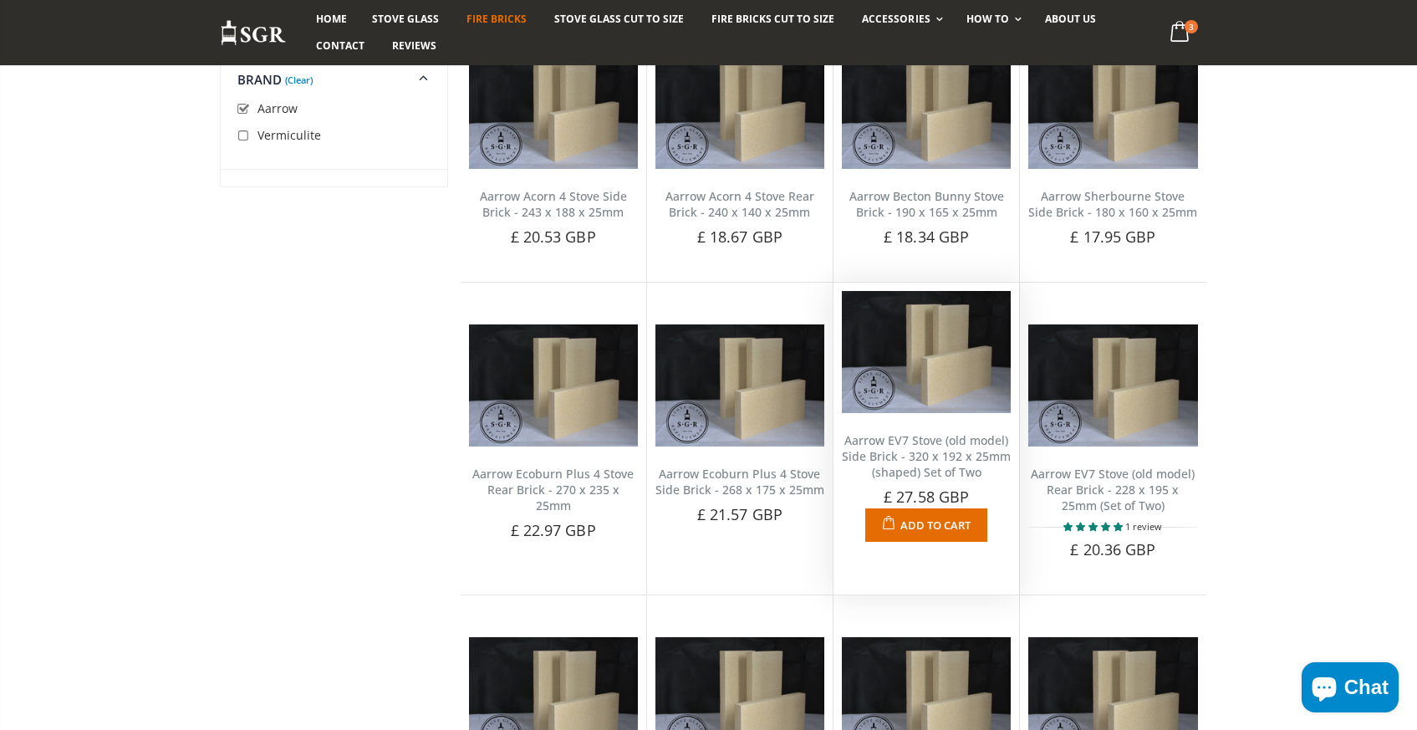
click at [923, 519] on span "Add to Cart" at bounding box center [935, 524] width 70 height 15
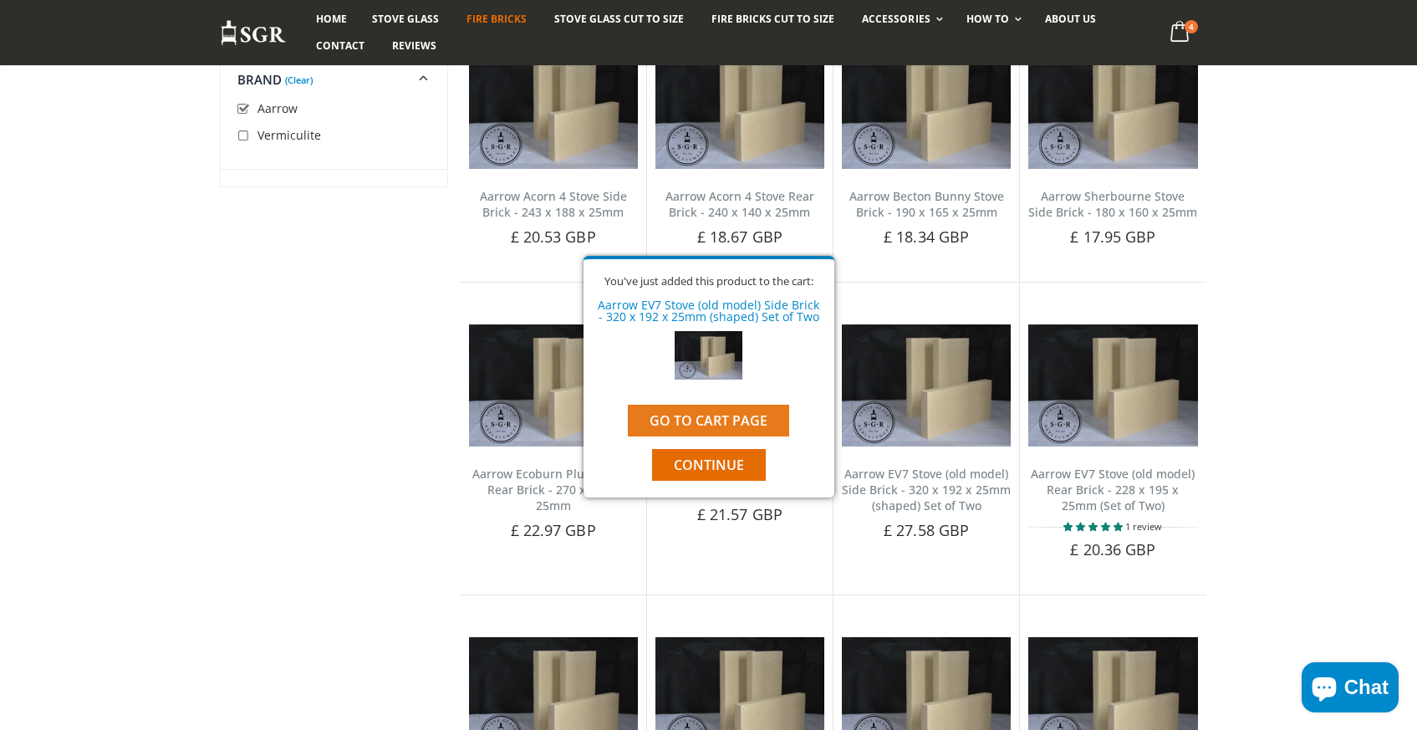
click at [702, 413] on link "Go to cart page" at bounding box center [708, 421] width 161 height 32
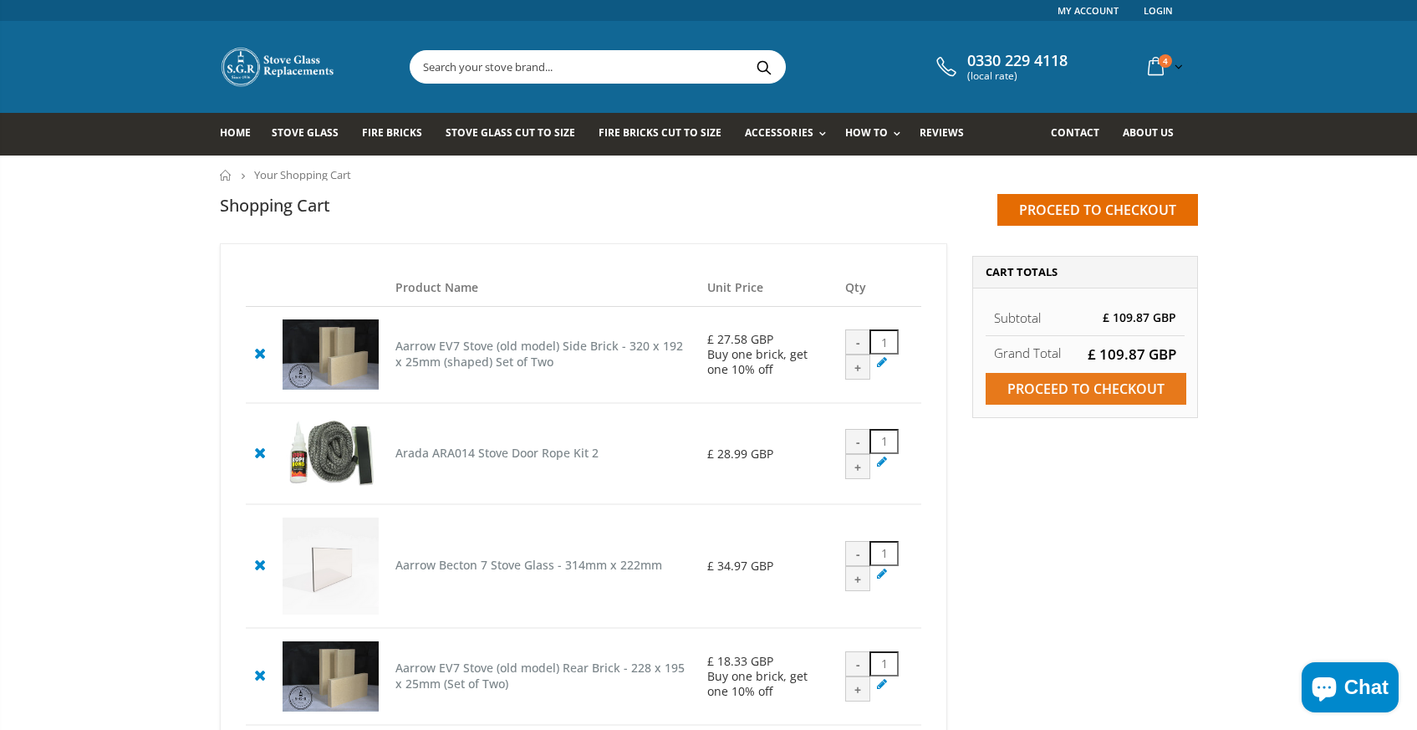
click at [1102, 391] on input "Proceed to checkout" at bounding box center [1085, 389] width 201 height 32
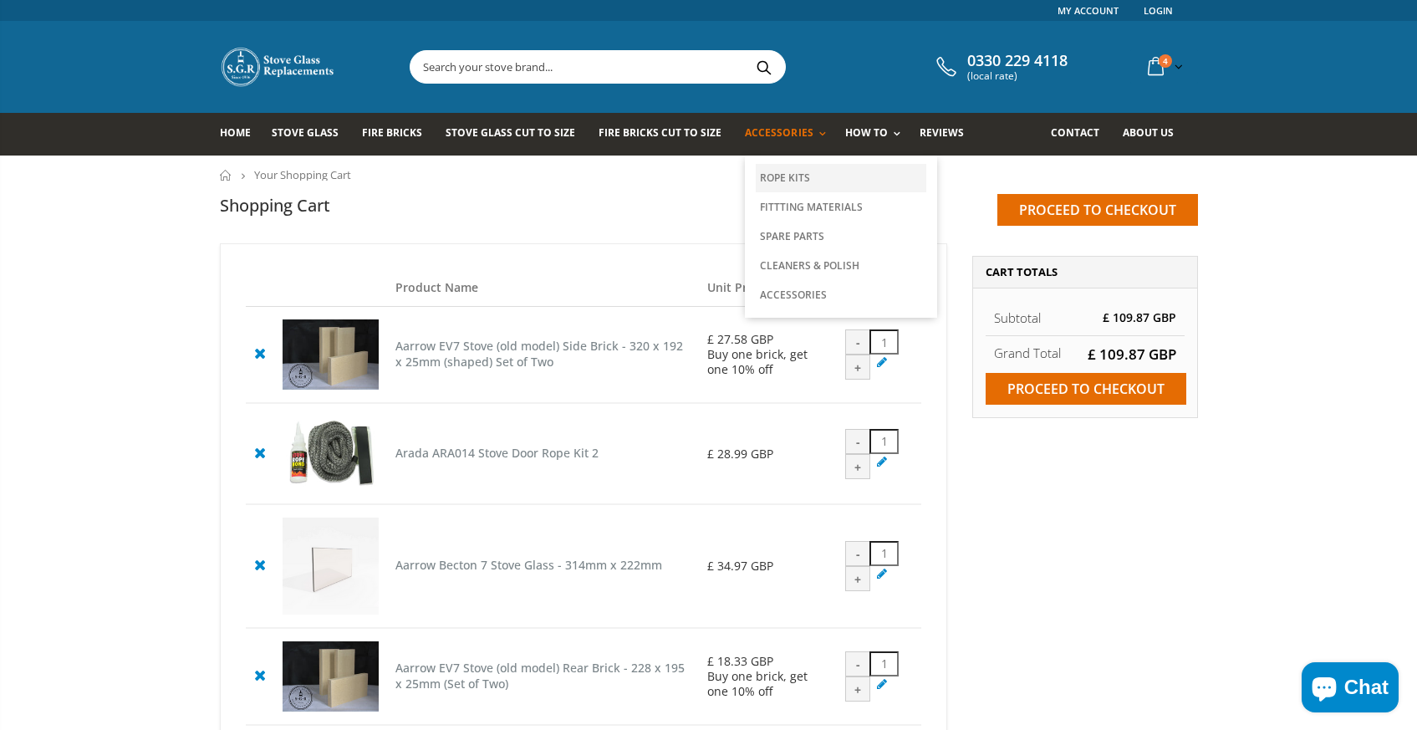
click at [767, 176] on link "Rope Kits" at bounding box center [841, 178] width 171 height 28
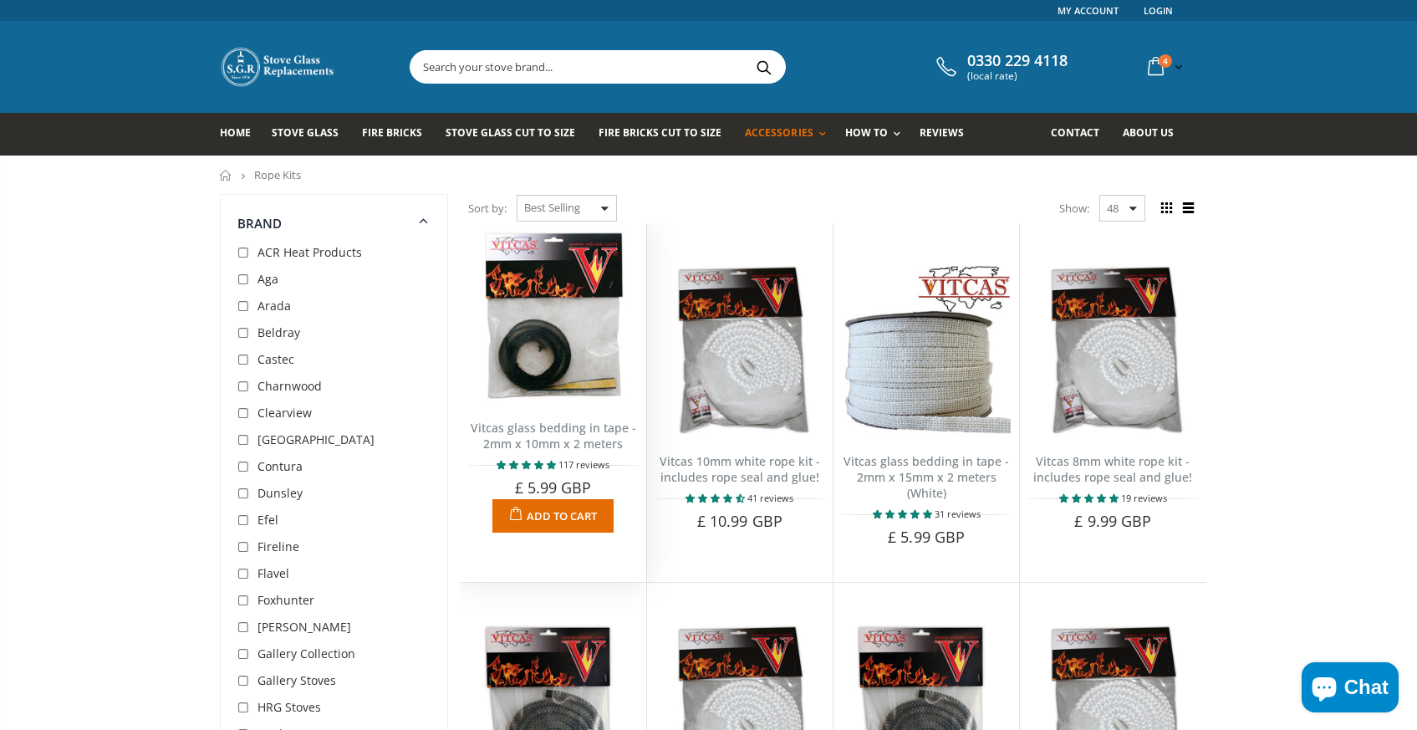
click at [542, 516] on span "Add to Cart" at bounding box center [562, 515] width 70 height 15
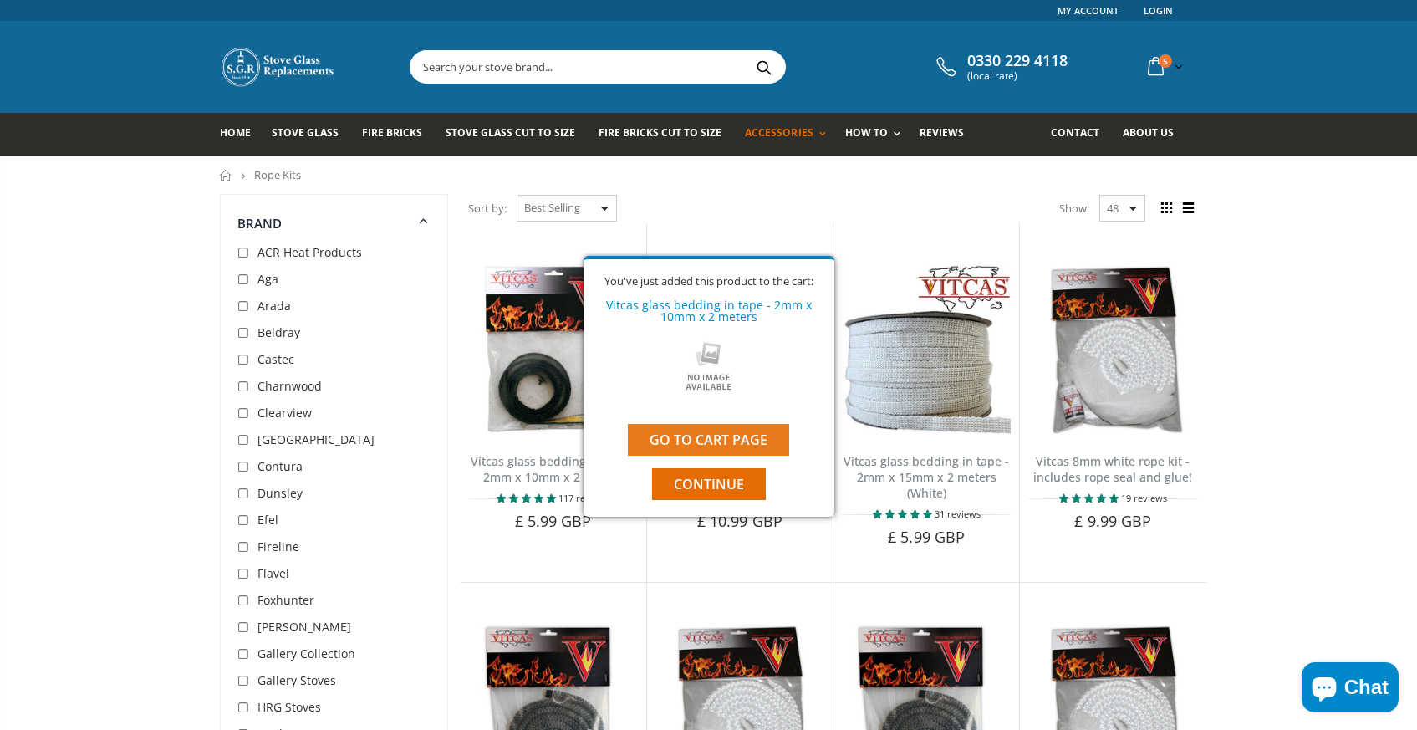
click at [707, 439] on link "Go to cart page" at bounding box center [708, 440] width 161 height 32
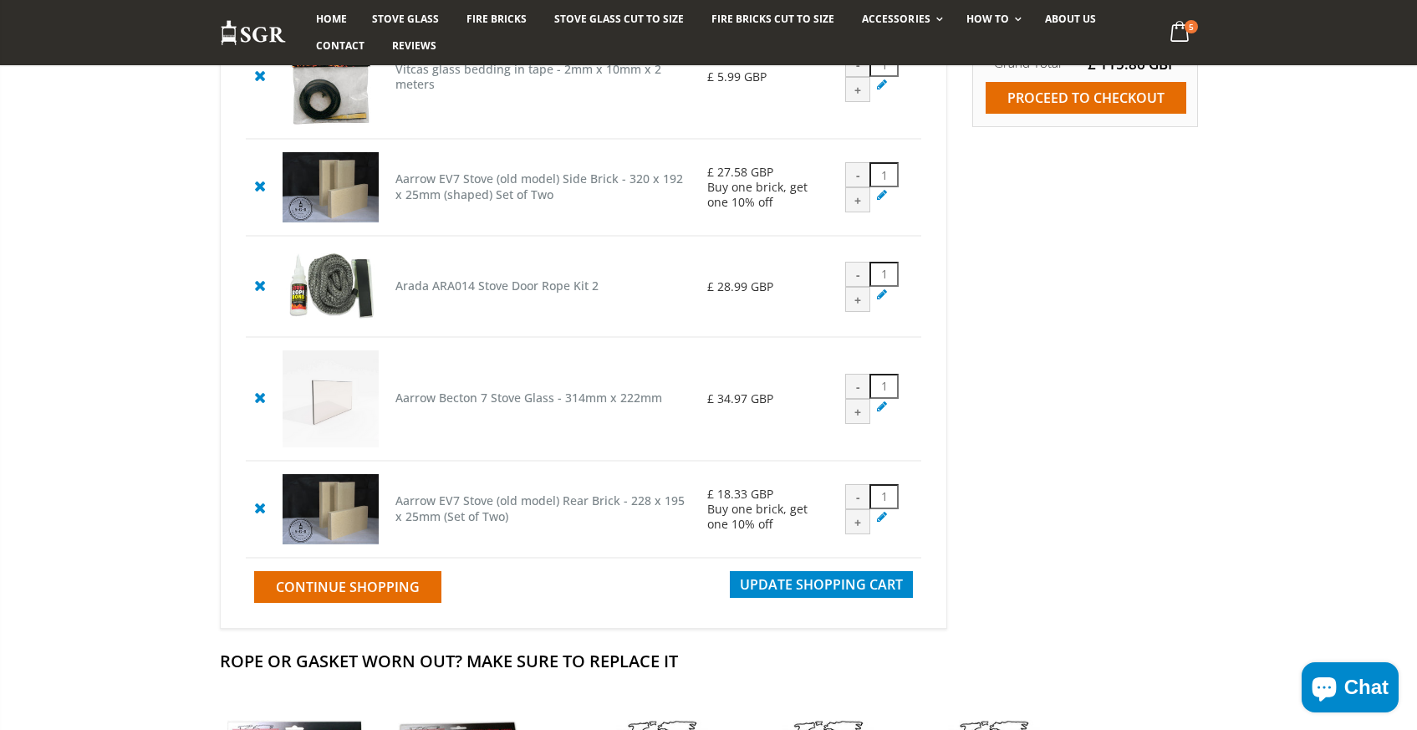
scroll to position [316, 0]
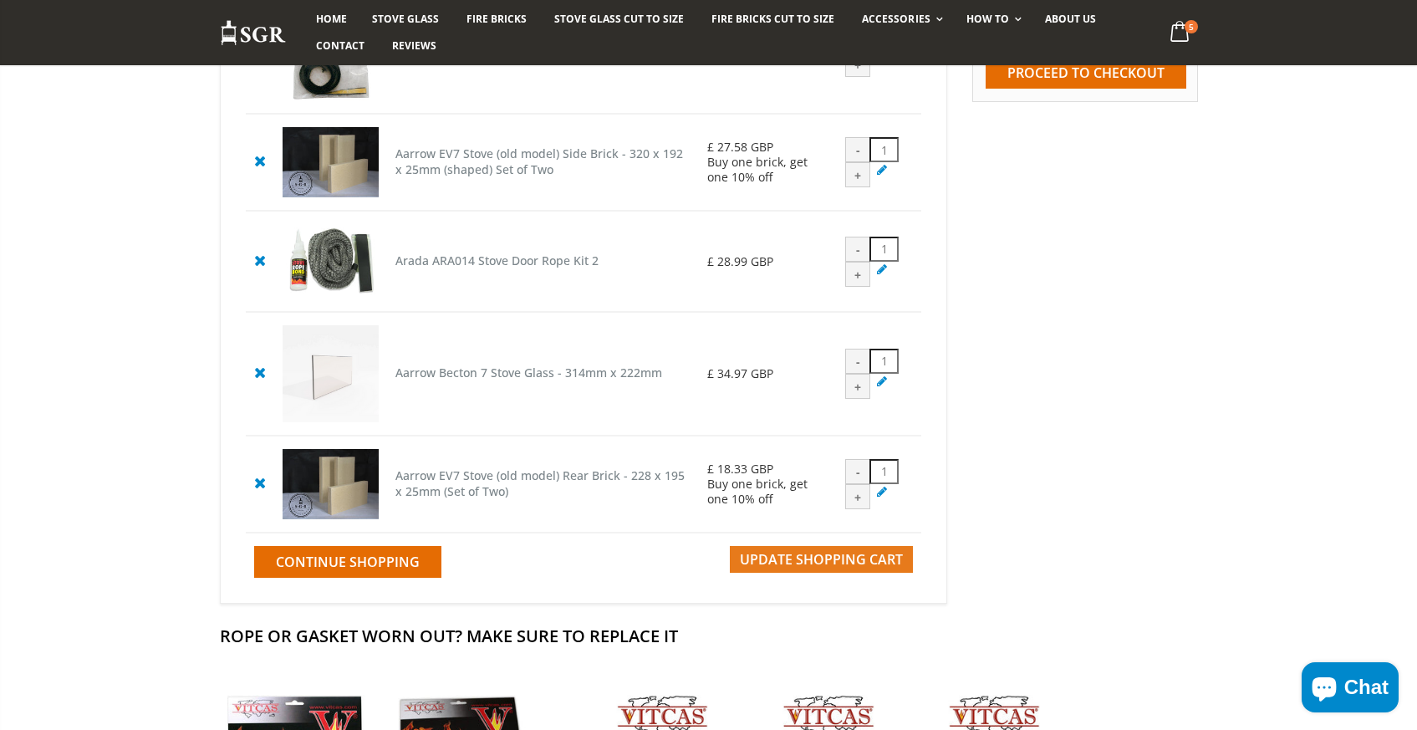
click at [831, 568] on span "Update Shopping Cart" at bounding box center [821, 559] width 163 height 18
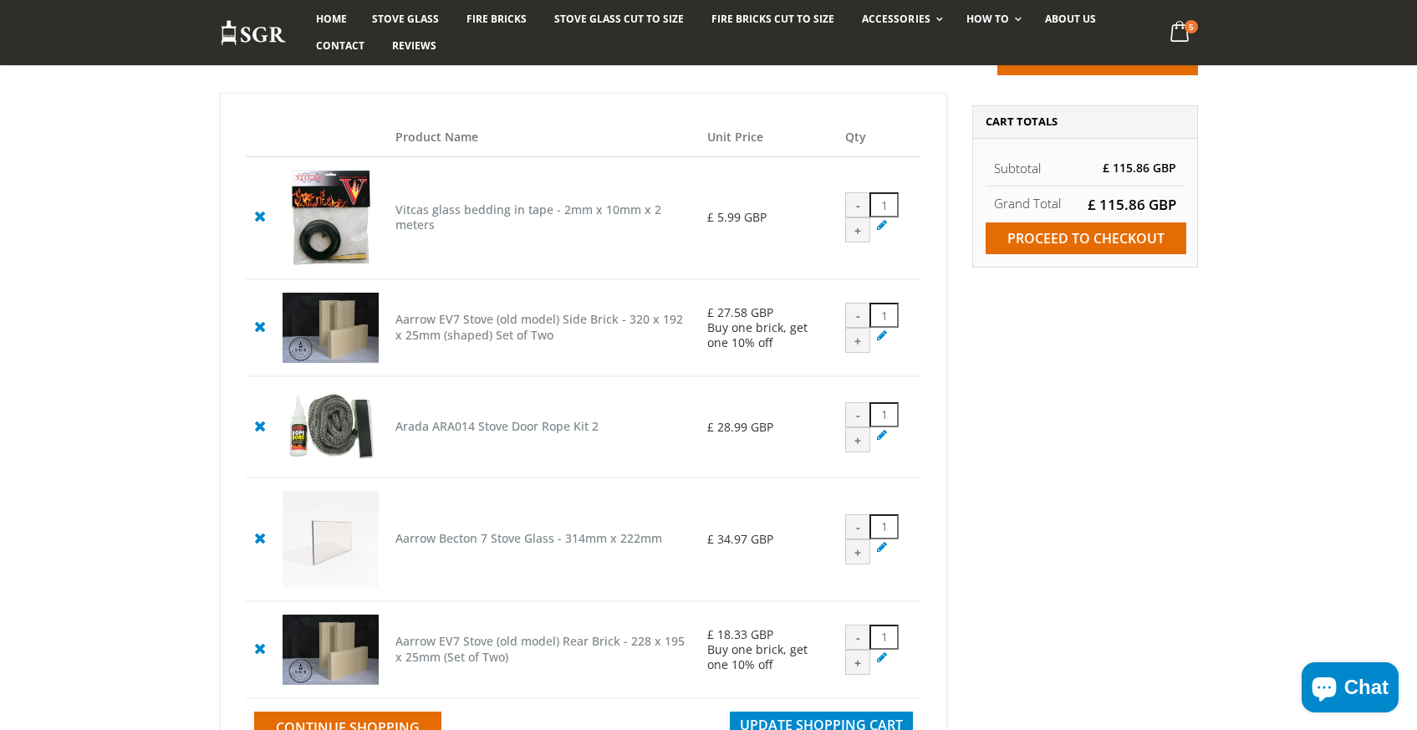
scroll to position [158, 0]
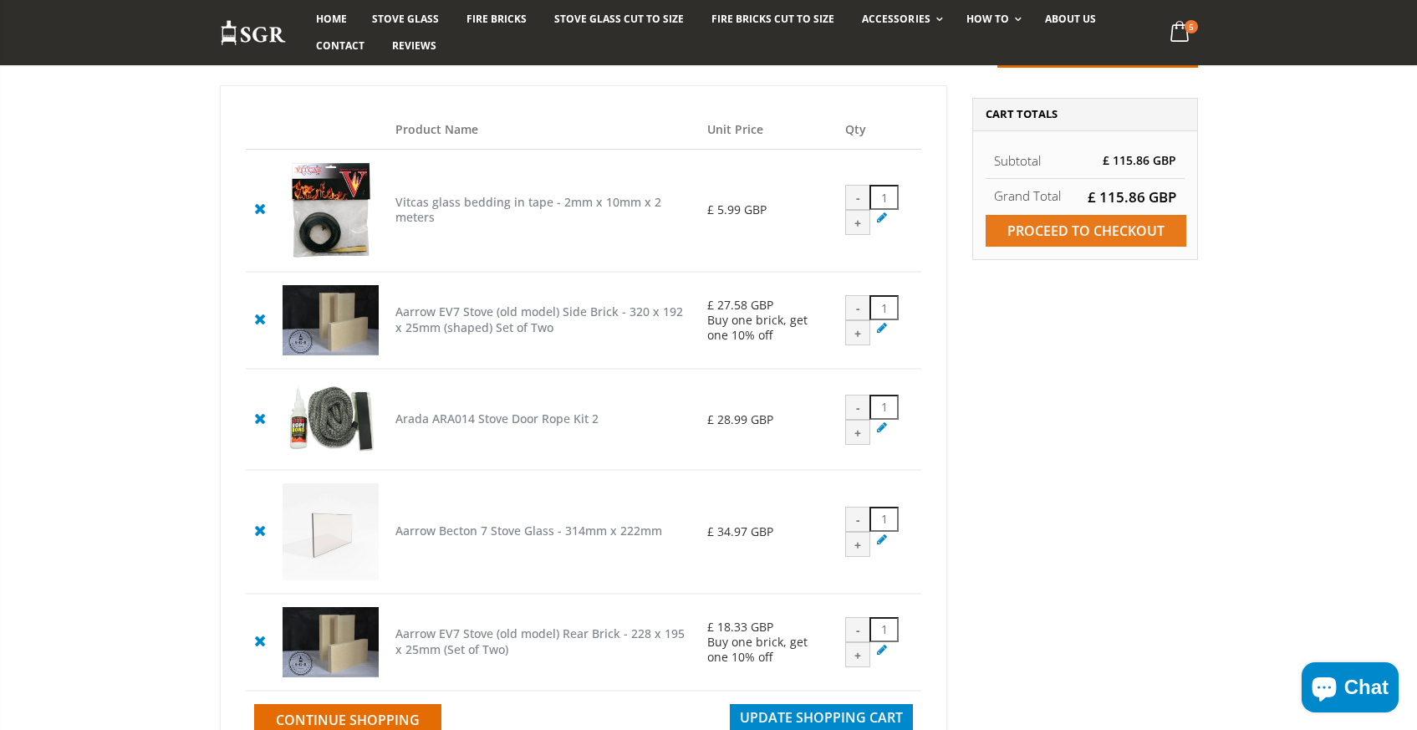
click at [1099, 231] on input "Proceed to checkout" at bounding box center [1085, 231] width 201 height 32
